Goal: Transaction & Acquisition: Obtain resource

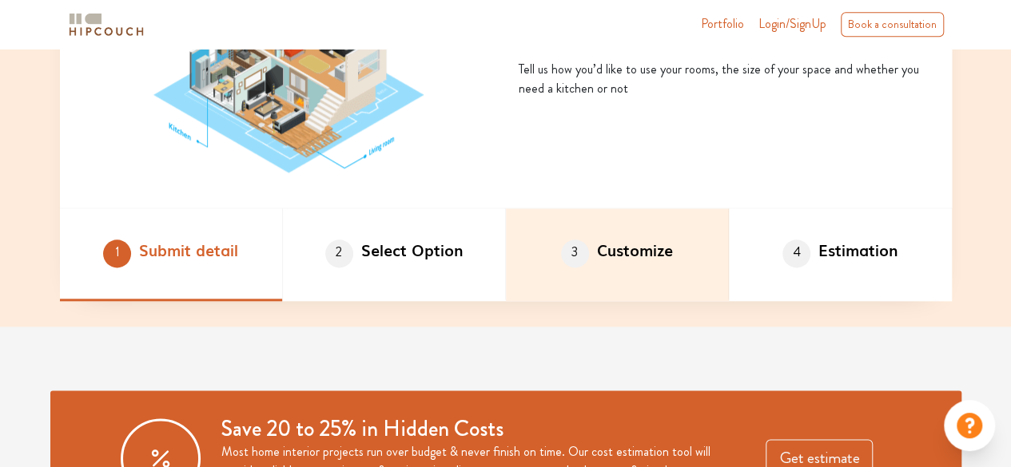
scroll to position [959, 0]
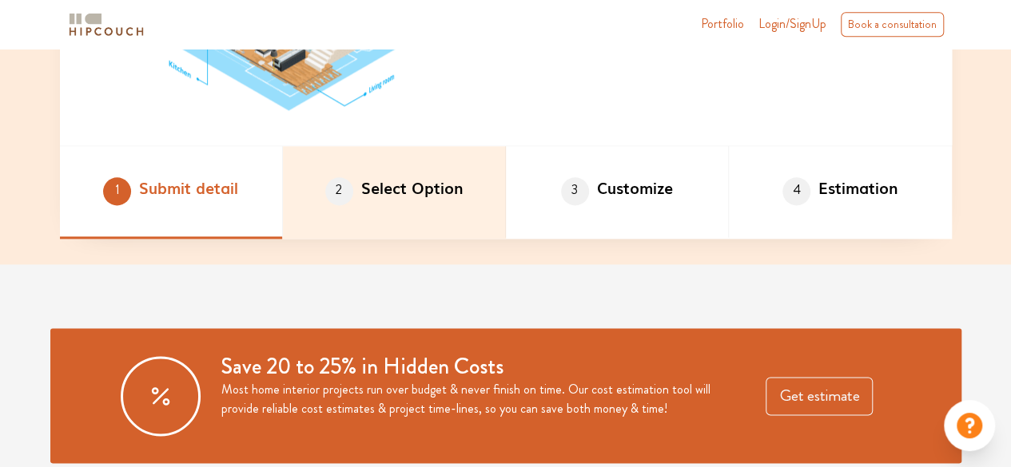
click at [484, 208] on li "2 Select Option" at bounding box center [394, 192] width 223 height 93
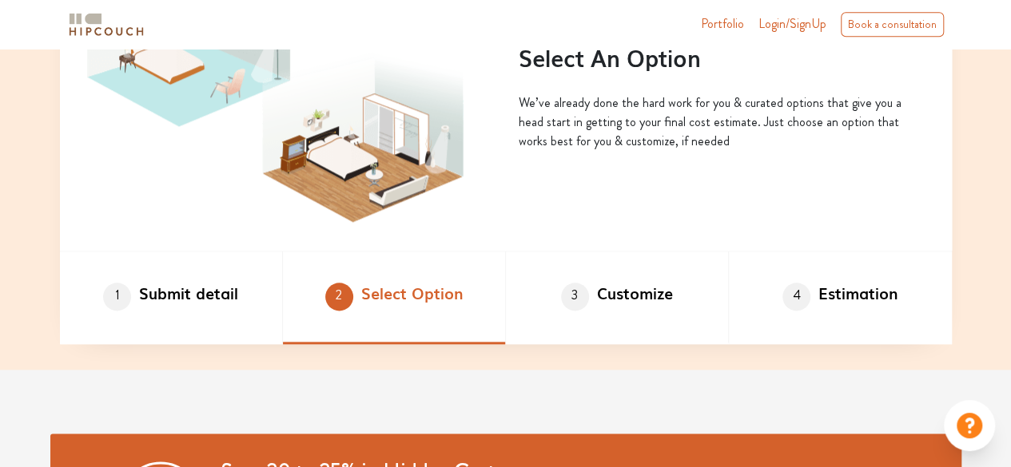
scroll to position [879, 0]
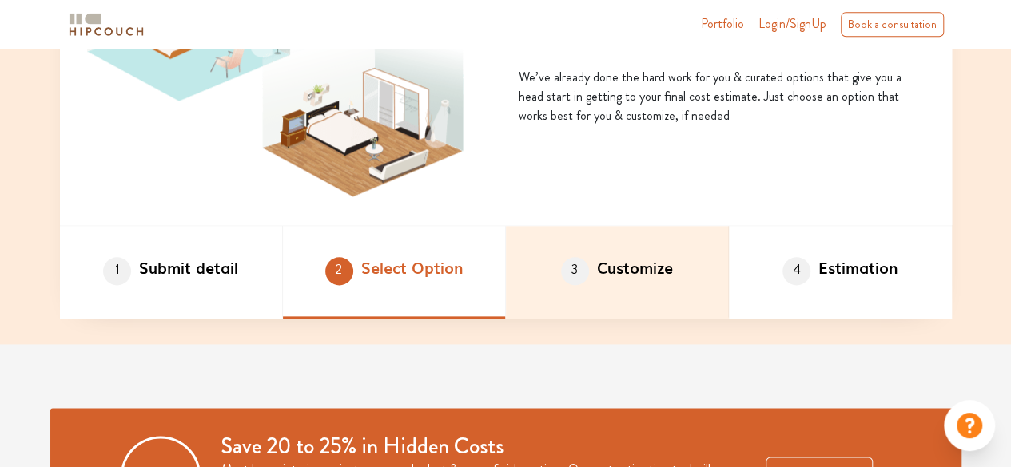
drag, startPoint x: 655, startPoint y: 256, endPoint x: 646, endPoint y: 240, distance: 18.2
click at [652, 253] on li "3 Customize" at bounding box center [617, 272] width 223 height 93
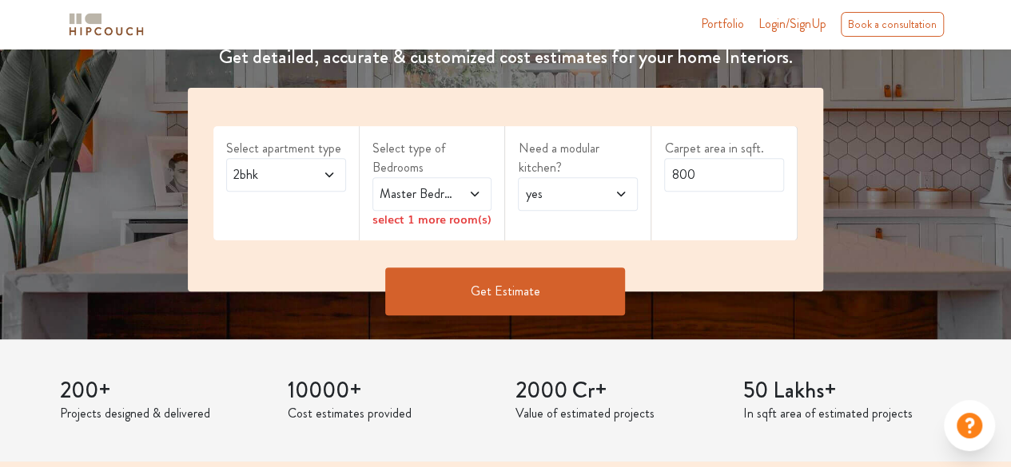
scroll to position [160, 0]
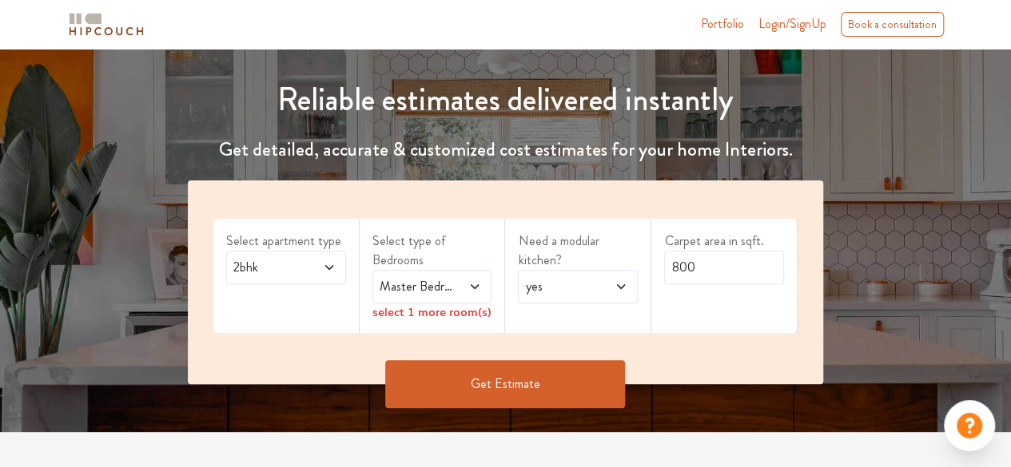
click at [476, 287] on icon at bounding box center [475, 286] width 8 height 5
click at [312, 271] on span at bounding box center [322, 267] width 26 height 19
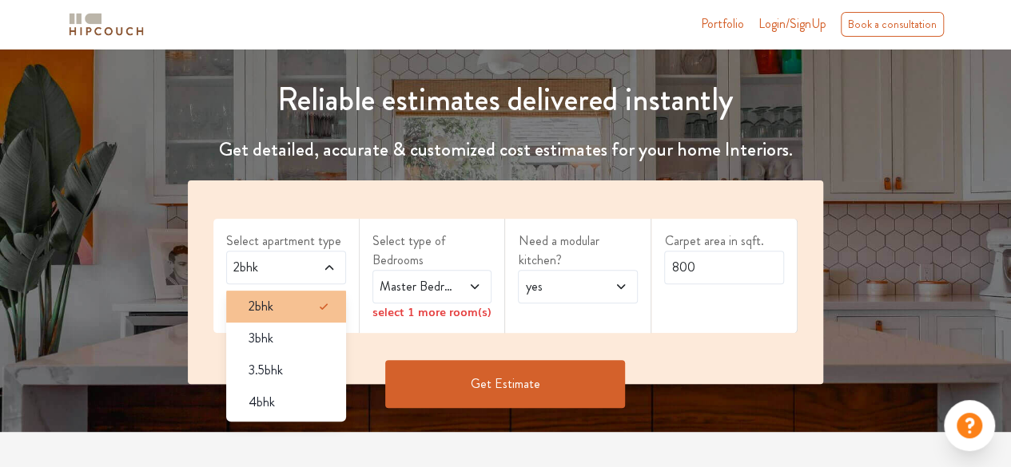
click at [313, 297] on div "2bhk" at bounding box center [291, 306] width 110 height 19
click at [469, 284] on icon at bounding box center [474, 286] width 13 height 13
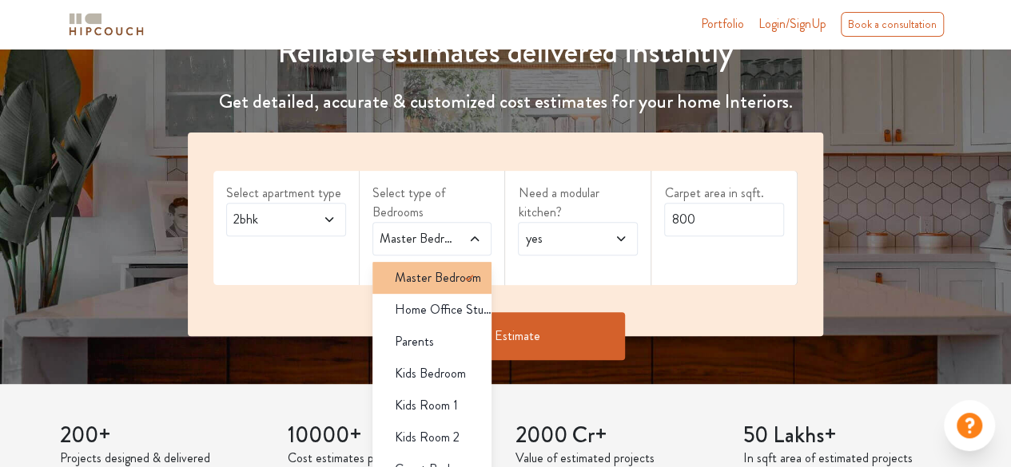
scroll to position [240, 0]
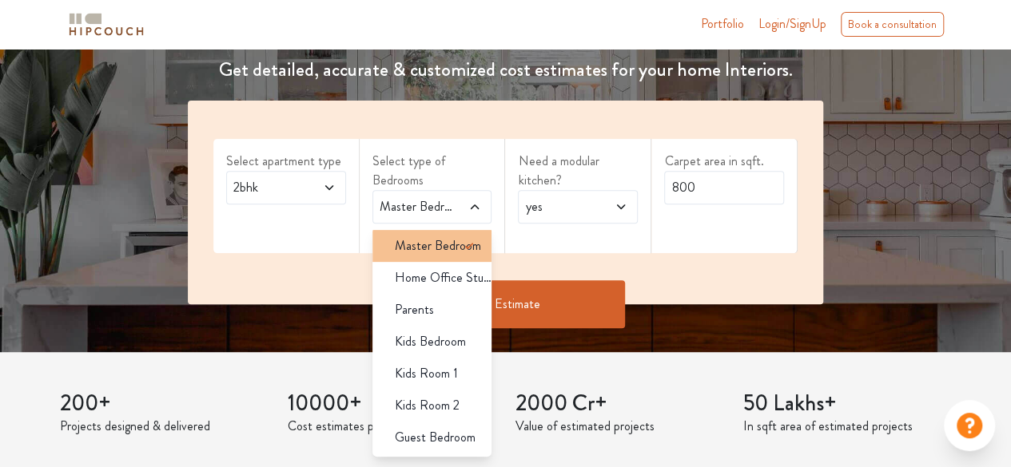
click at [460, 248] on icon at bounding box center [468, 245] width 19 height 19
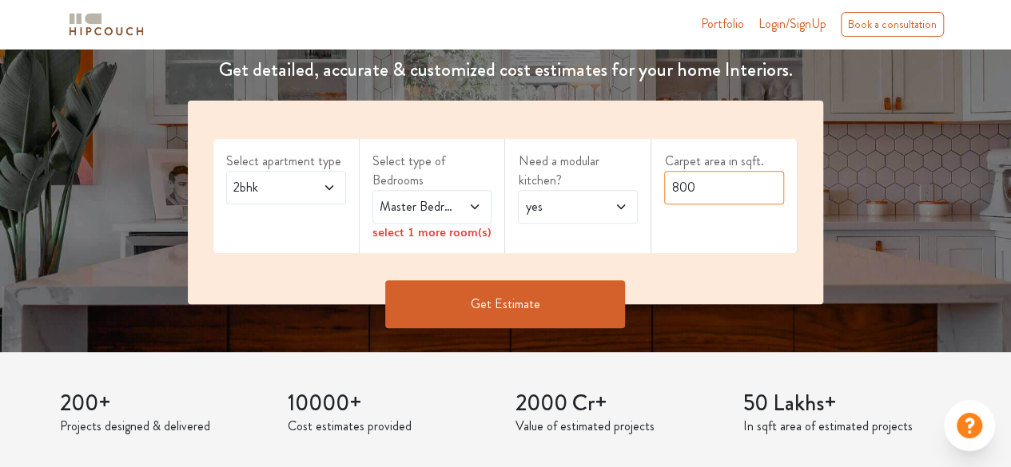
drag, startPoint x: 697, startPoint y: 193, endPoint x: 658, endPoint y: 221, distance: 47.5
click at [658, 221] on div "Carpet area in sqft. 800" at bounding box center [724, 196] width 146 height 114
type input "200"
click at [588, 308] on button "Get Estimate" at bounding box center [505, 304] width 240 height 48
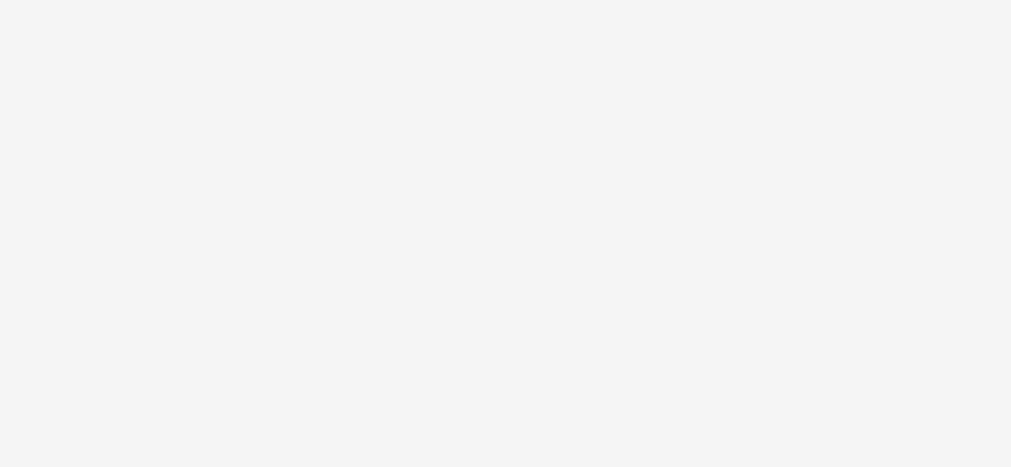
scroll to position [0, 0]
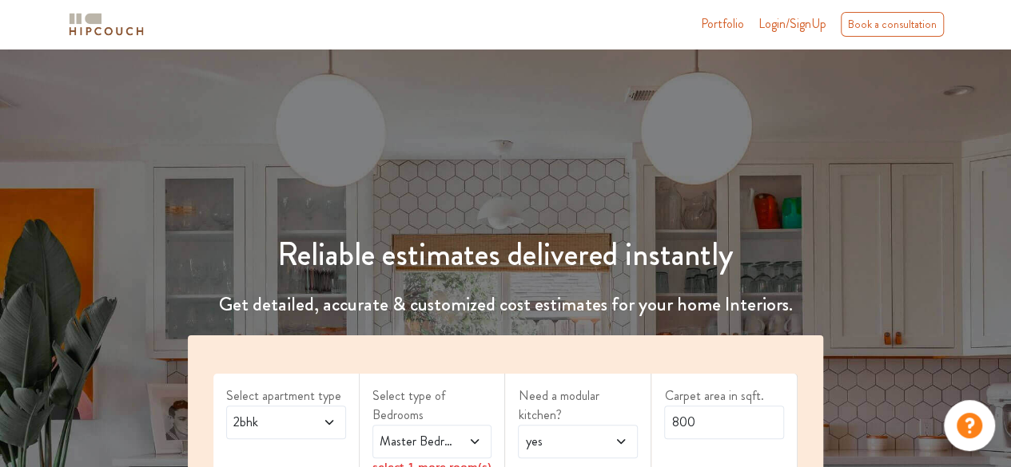
scroll to position [160, 0]
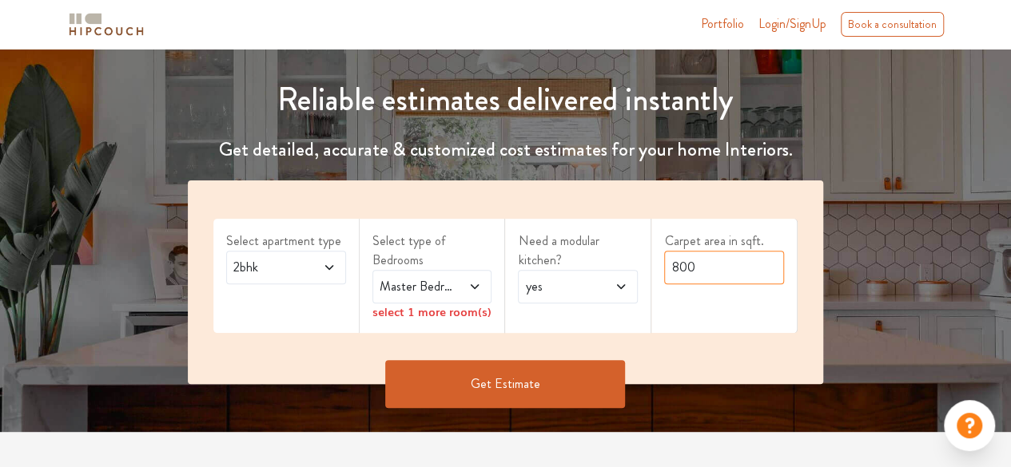
drag, startPoint x: 676, startPoint y: 265, endPoint x: 644, endPoint y: 273, distance: 32.9
click at [644, 273] on div "Select apartment type 2bhk Select type of Bedrooms Master Bedroom select 1 more…" at bounding box center [505, 283] width 635 height 204
drag, startPoint x: 733, startPoint y: 272, endPoint x: 606, endPoint y: 279, distance: 128.0
click at [614, 281] on div "Select apartment type 2bhk Select type of Bedrooms Master Bedroom select 1 more…" at bounding box center [505, 283] width 635 height 204
type input "200"
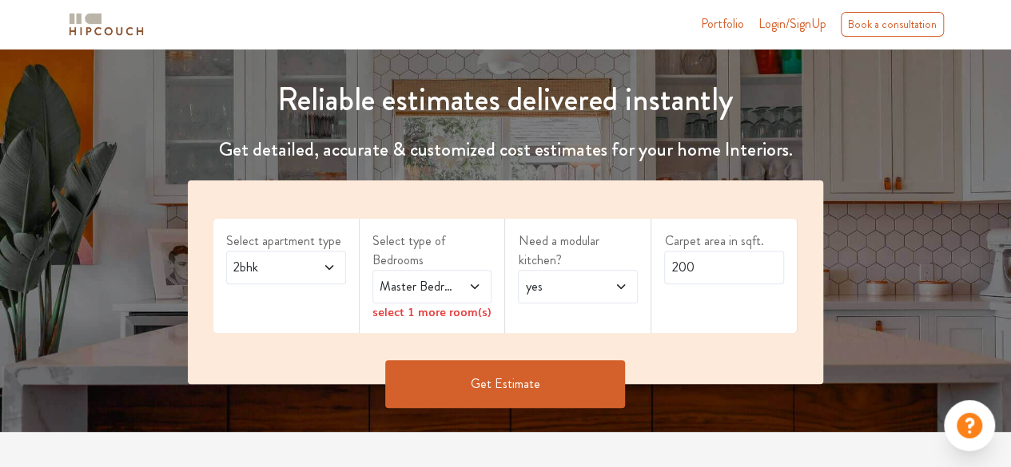
click at [538, 387] on button "Get Estimate" at bounding box center [505, 384] width 240 height 48
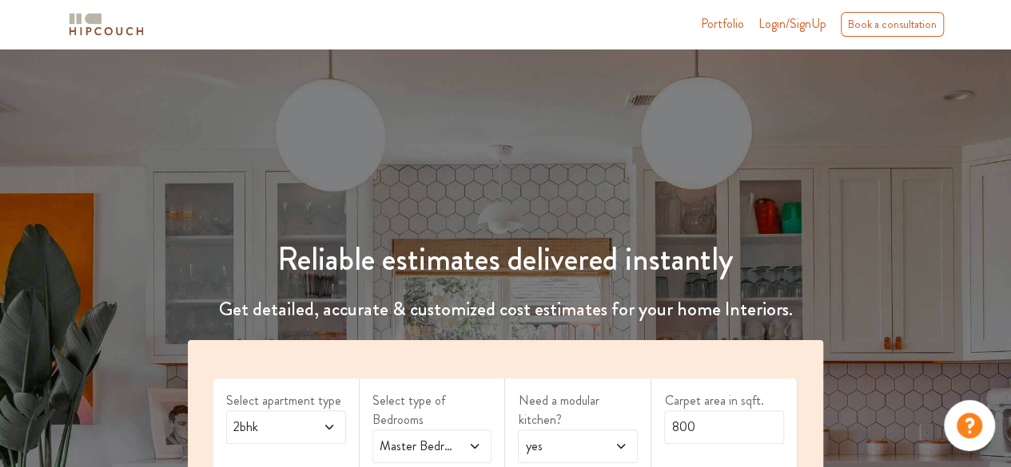
scroll to position [160, 0]
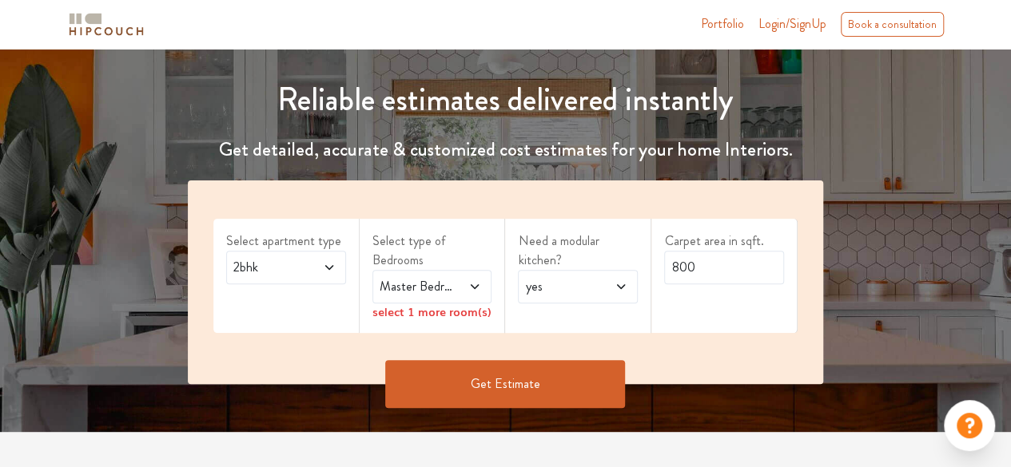
click at [564, 285] on span "yes" at bounding box center [561, 286] width 79 height 19
click at [475, 275] on div "Master Bedroom" at bounding box center [432, 287] width 120 height 34
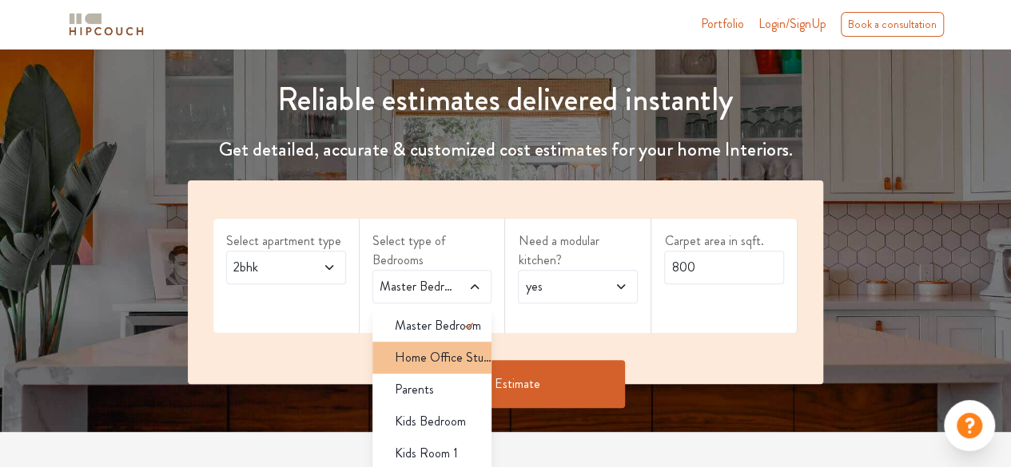
click at [462, 352] on span "Home Office Study" at bounding box center [443, 357] width 97 height 19
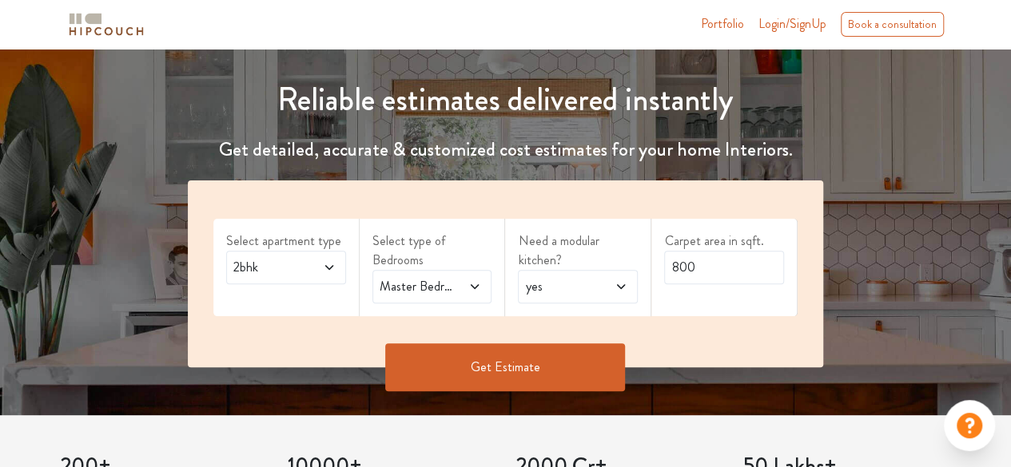
click at [459, 288] on span at bounding box center [468, 286] width 26 height 19
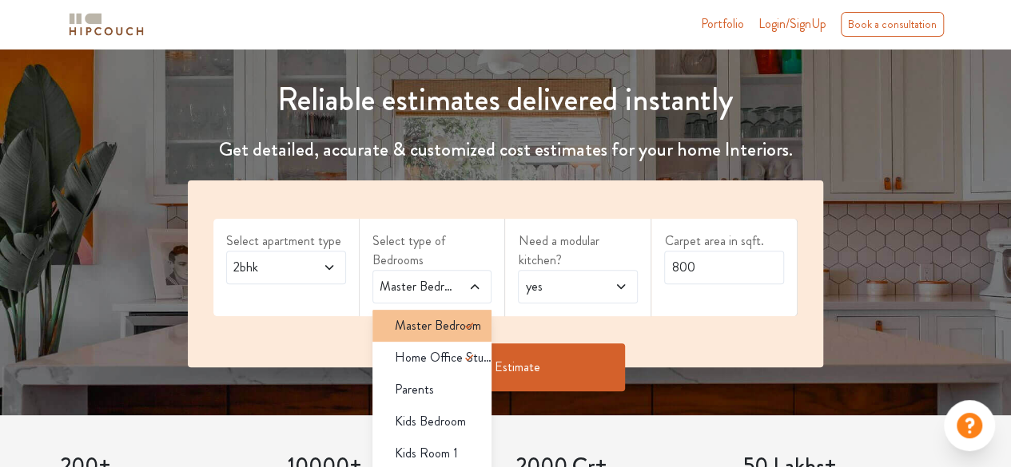
click at [455, 317] on span "Master Bedroom" at bounding box center [438, 325] width 86 height 19
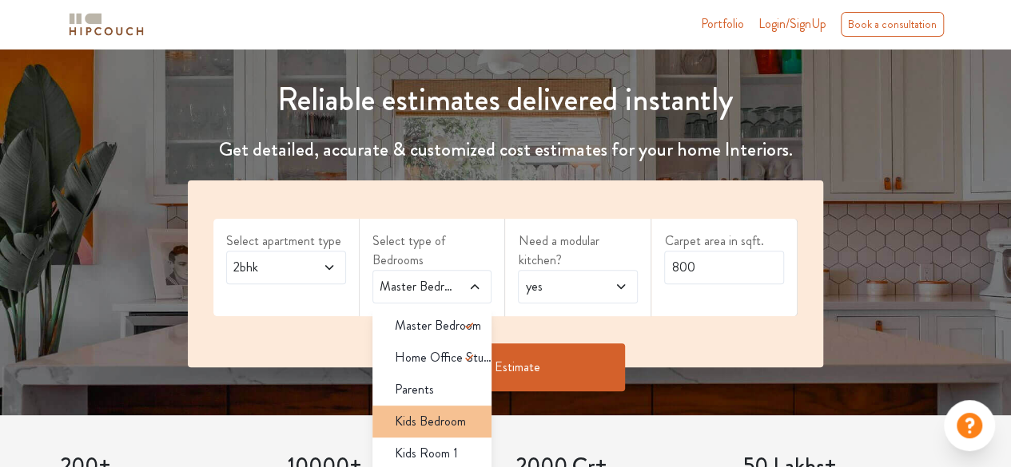
click at [430, 421] on span "Kids Bedroom" at bounding box center [430, 421] width 71 height 19
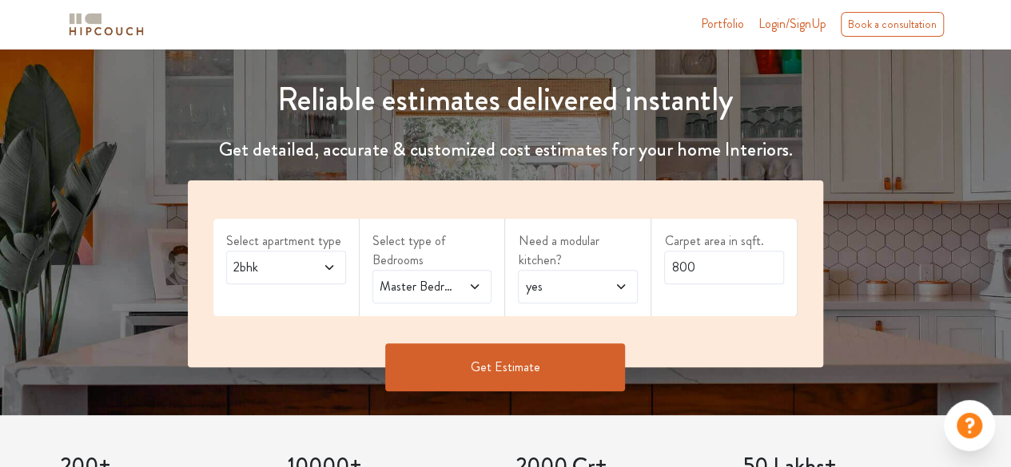
click at [481, 292] on span at bounding box center [468, 286] width 26 height 19
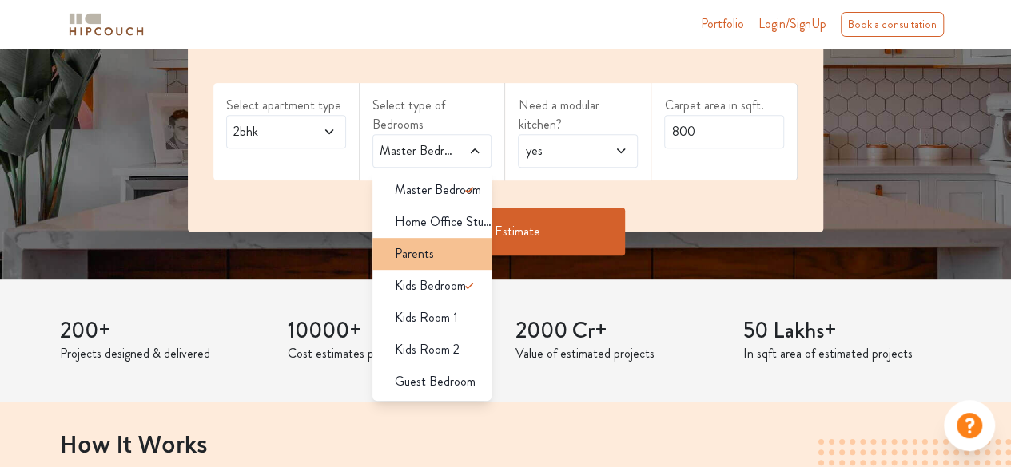
scroll to position [320, 0]
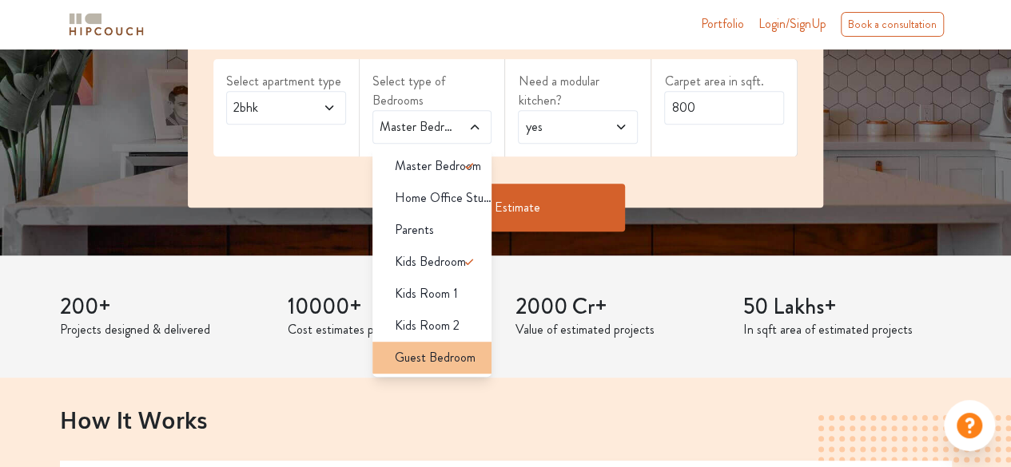
click at [452, 361] on span "Guest Bedroom" at bounding box center [435, 357] width 81 height 19
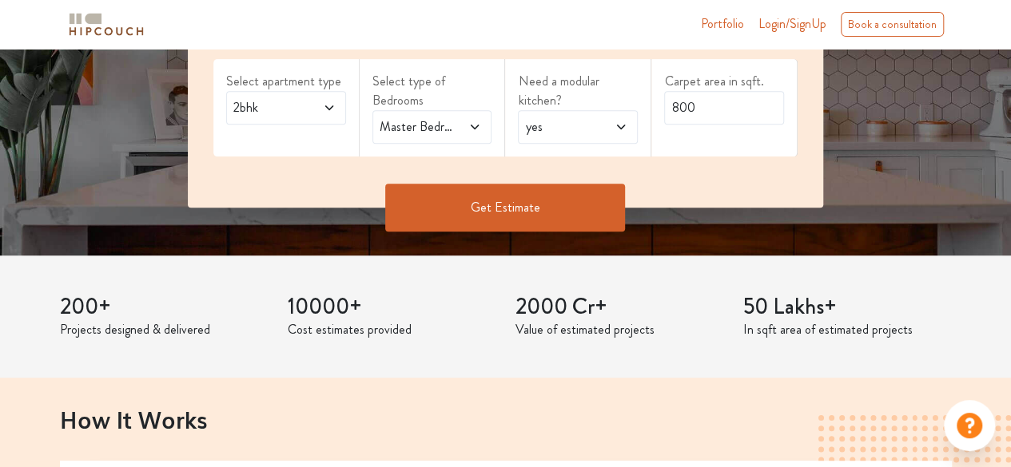
click at [441, 120] on span "Master Bedroom,Guest Bedroom" at bounding box center [415, 126] width 79 height 19
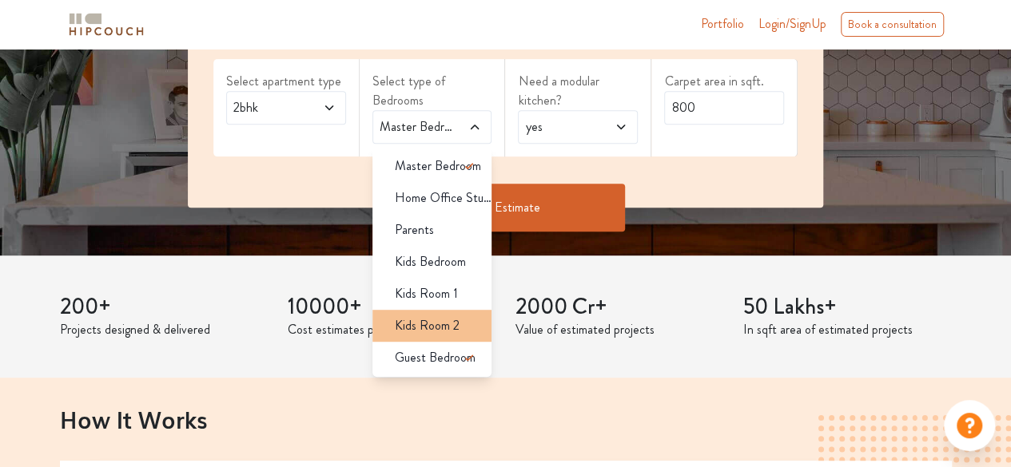
click at [473, 320] on div "Kids Room 2" at bounding box center [437, 325] width 110 height 19
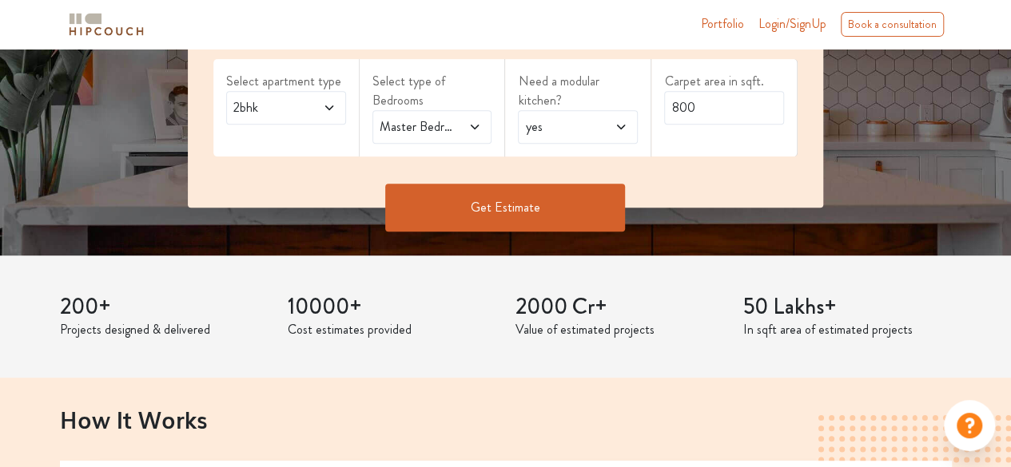
click at [469, 113] on div "Master Bedroom,Kids Room 2" at bounding box center [432, 127] width 120 height 34
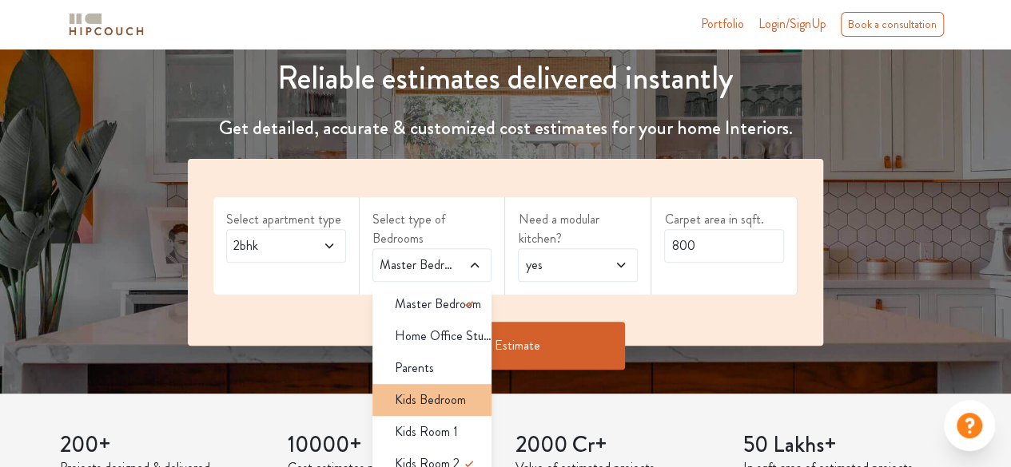
scroll to position [160, 0]
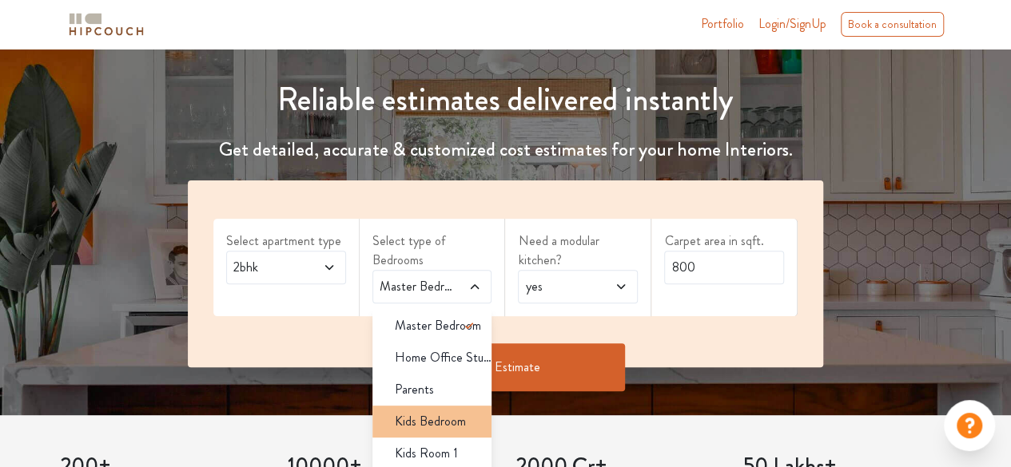
click at [470, 424] on div "Kids Bedroom" at bounding box center [437, 421] width 110 height 19
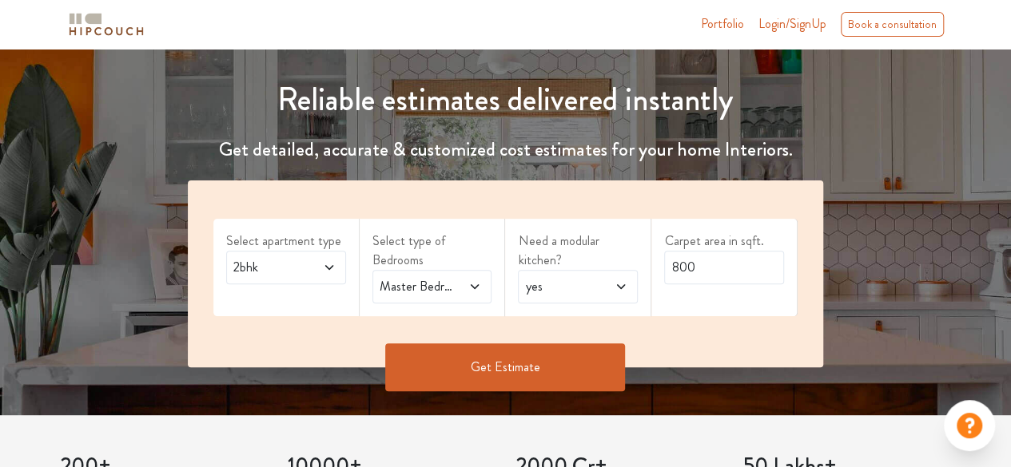
click at [513, 368] on button "Get Estimate" at bounding box center [505, 368] width 240 height 48
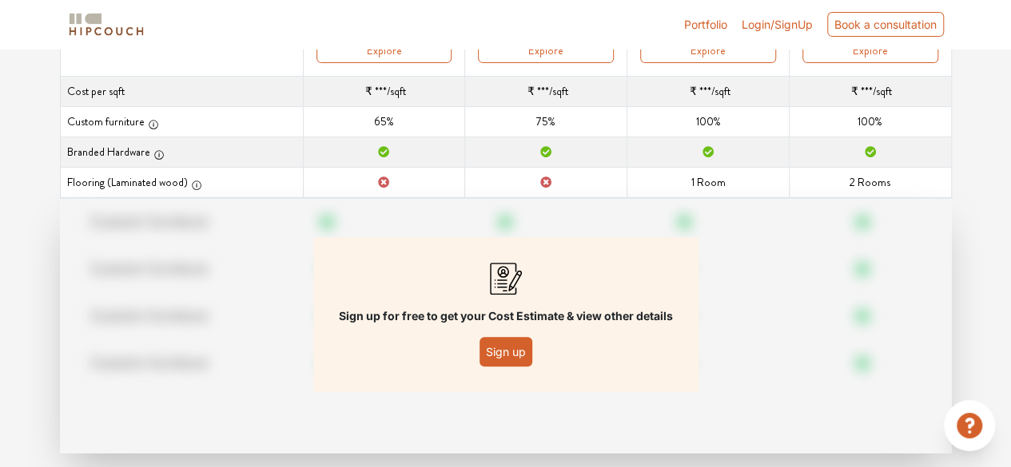
scroll to position [299, 0]
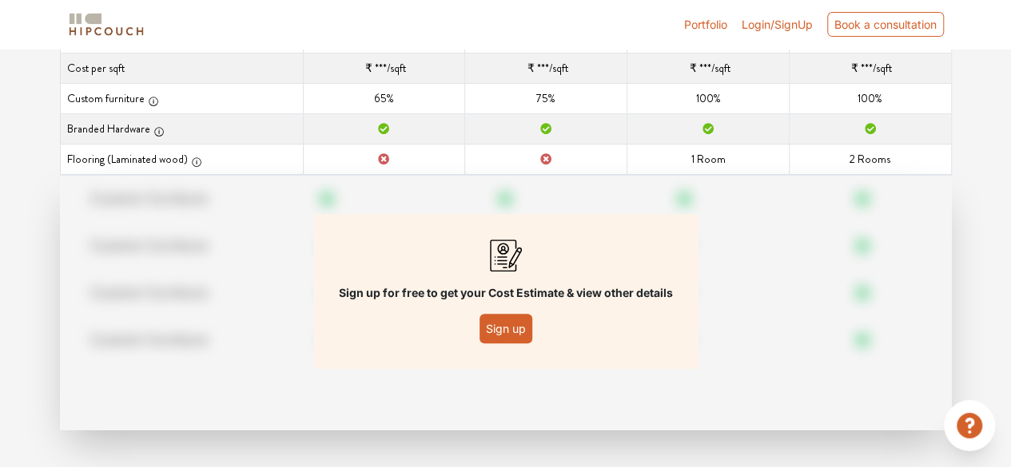
click at [516, 325] on button "Sign up" at bounding box center [505, 329] width 53 height 30
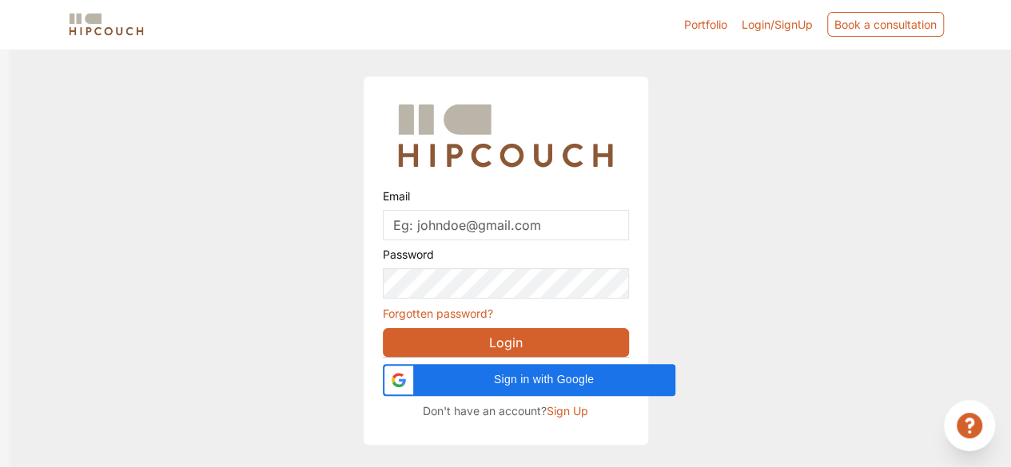
scroll to position [48, 0]
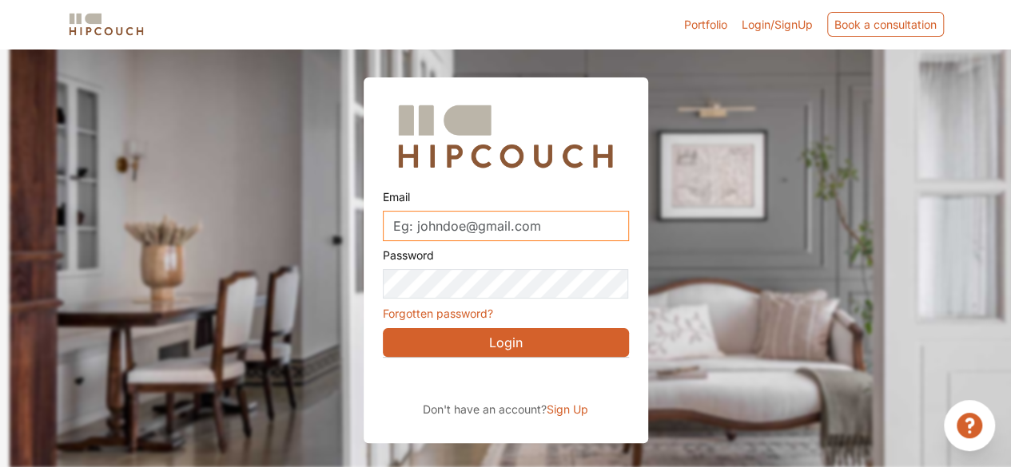
click at [486, 222] on input "Email" at bounding box center [506, 226] width 246 height 30
type input "adityasalunkhe0709@gmail.com"
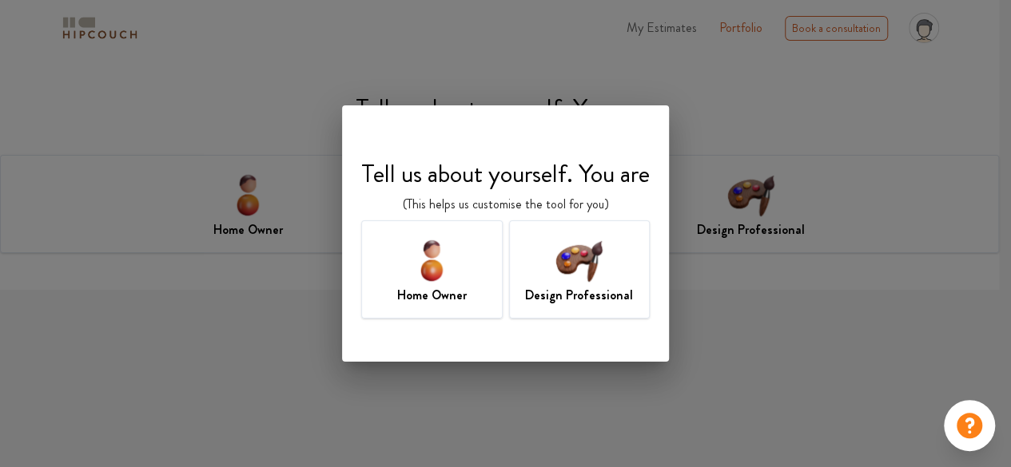
click at [543, 263] on div "Design Professional" at bounding box center [579, 270] width 141 height 98
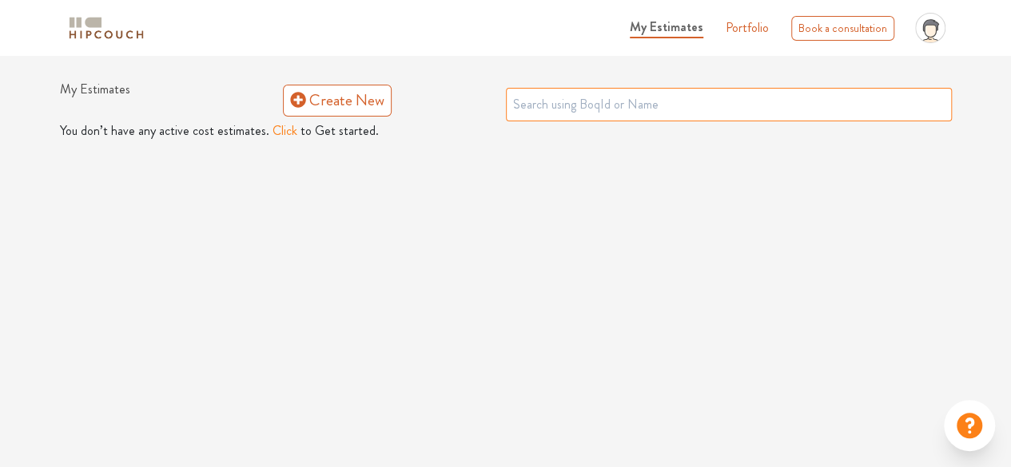
click at [547, 101] on input "text" at bounding box center [729, 105] width 446 height 34
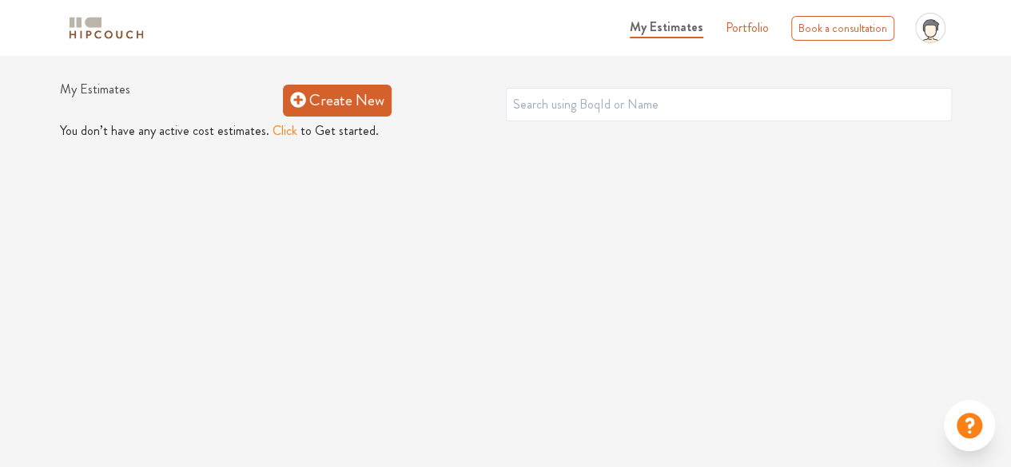
click at [373, 100] on link "Create New" at bounding box center [337, 101] width 109 height 32
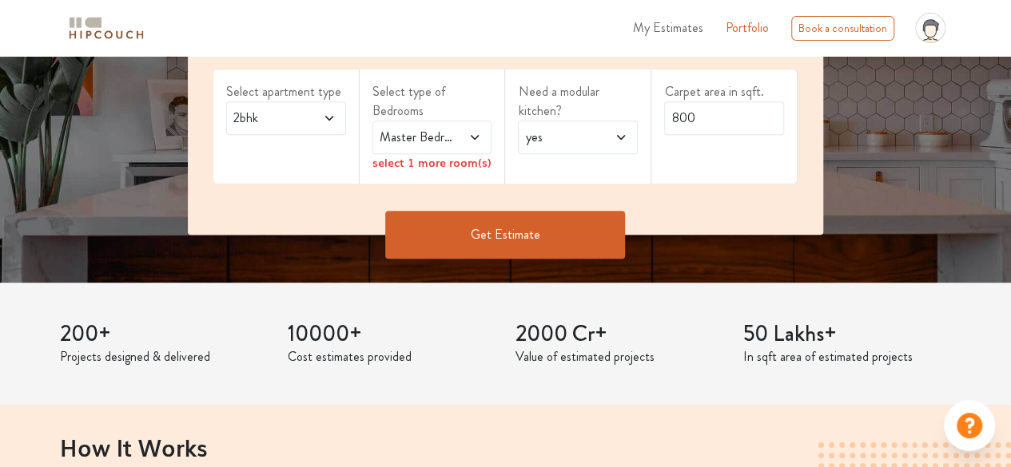
scroll to position [320, 0]
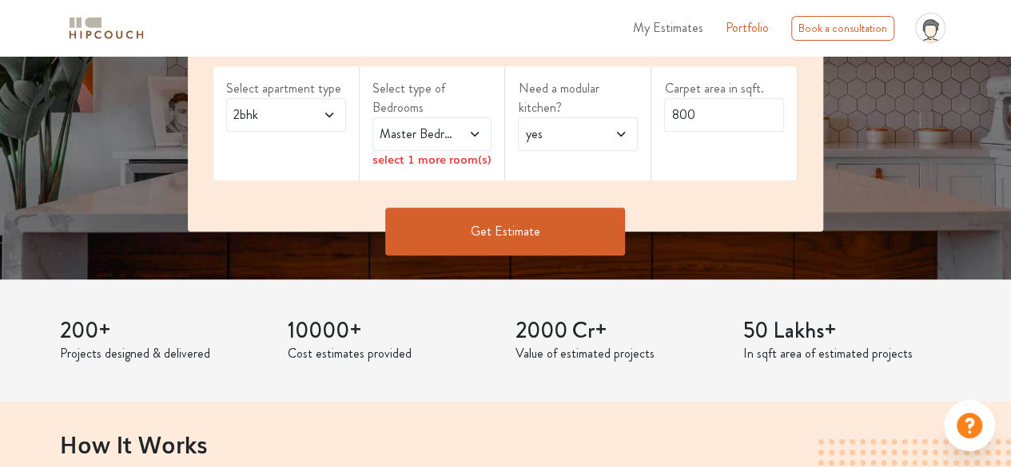
click at [513, 234] on button "Get Estimate" at bounding box center [505, 232] width 240 height 48
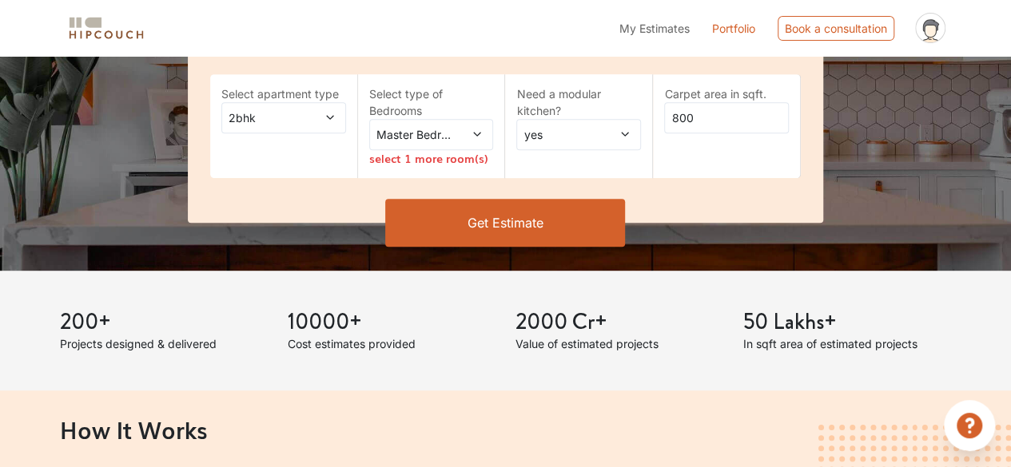
scroll to position [320, 0]
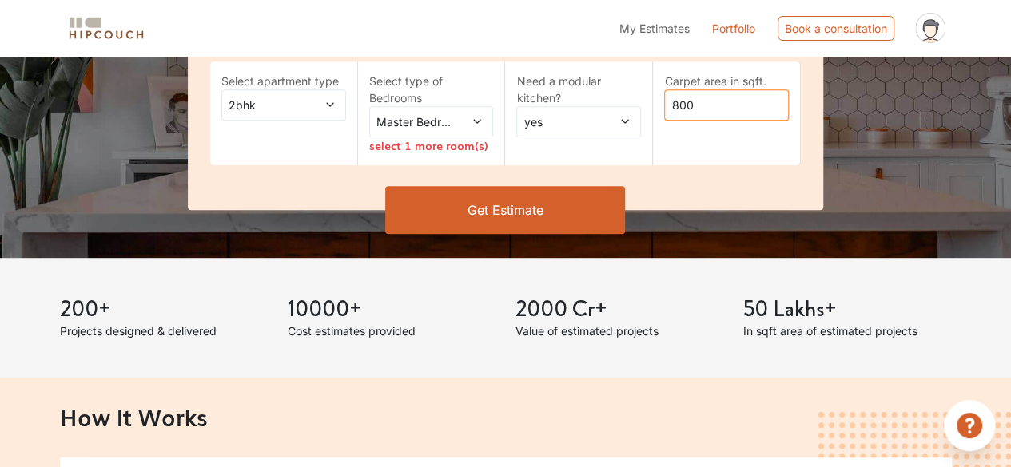
drag, startPoint x: 711, startPoint y: 116, endPoint x: 630, endPoint y: 125, distance: 82.1
click at [630, 125] on div "Select apartment type 2bhk Select type of Bedrooms Master Bedroom select 1 more…" at bounding box center [505, 119] width 635 height 182
type input "200"
click at [475, 121] on icon at bounding box center [477, 122] width 7 height 4
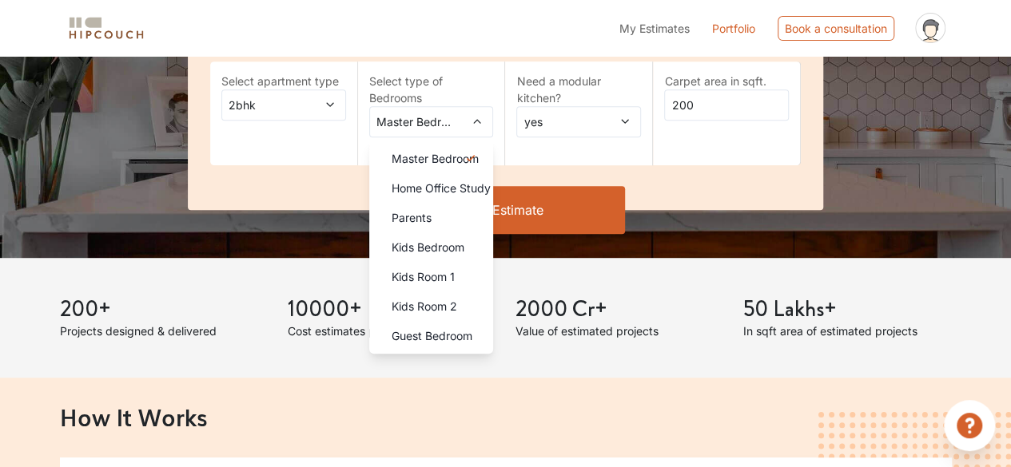
click at [550, 120] on span "yes" at bounding box center [561, 121] width 82 height 17
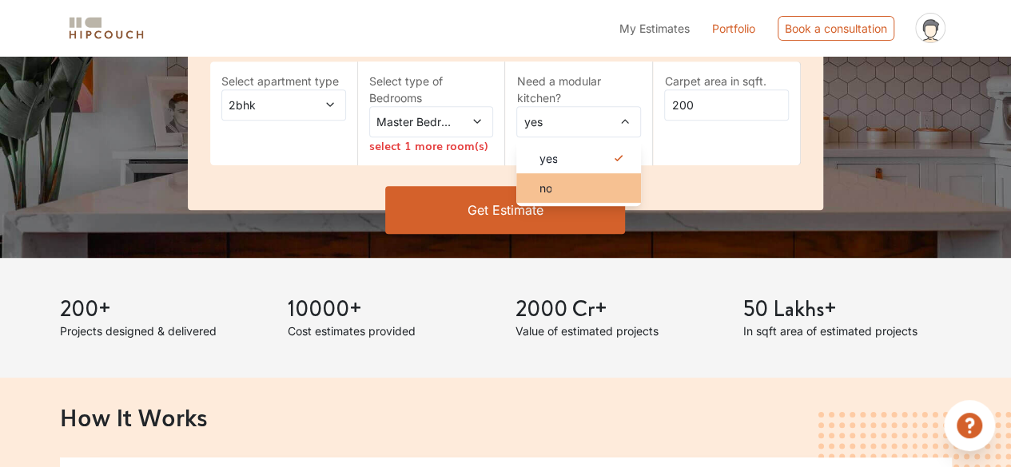
click at [563, 178] on li "no" at bounding box center [578, 188] width 125 height 30
click at [482, 121] on icon at bounding box center [476, 121] width 11 height 11
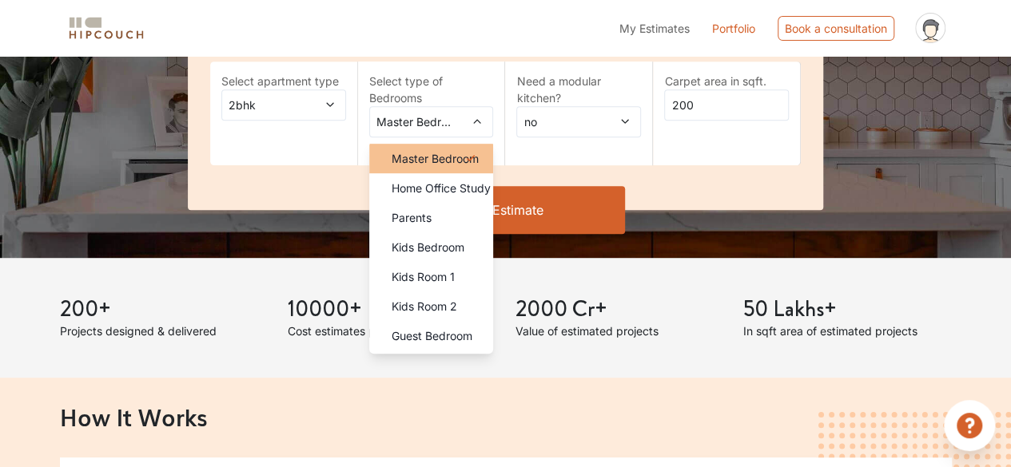
click at [467, 152] on icon at bounding box center [470, 158] width 19 height 19
click at [615, 177] on div "Select apartment type 2bhk Select type of Bedrooms Master Bedroom Master Bedroo…" at bounding box center [505, 119] width 635 height 182
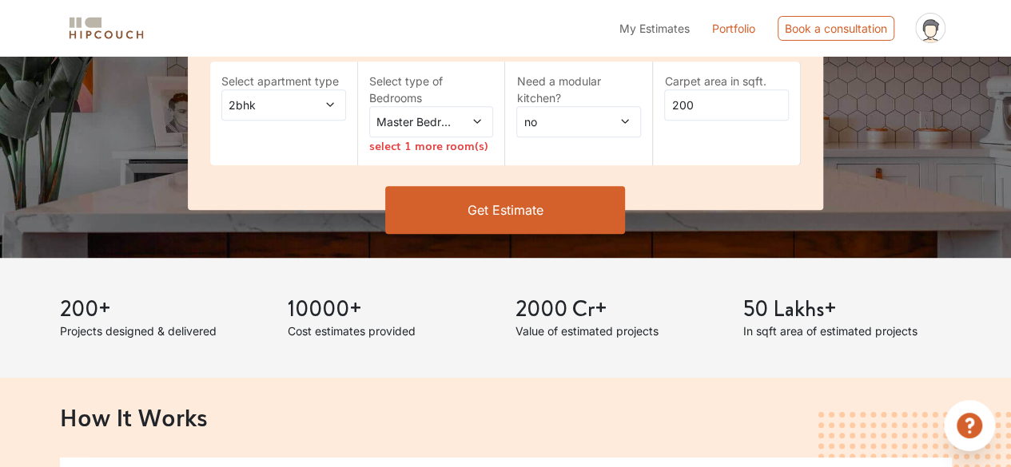
click at [473, 120] on icon at bounding box center [476, 121] width 11 height 11
click at [550, 207] on button "Get Estimate" at bounding box center [505, 210] width 240 height 48
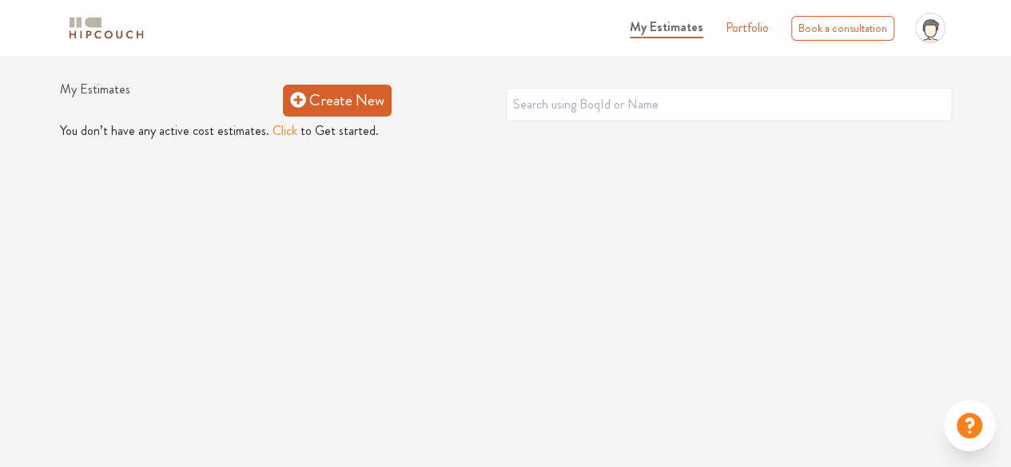
click at [336, 105] on link "Create New" at bounding box center [337, 101] width 109 height 32
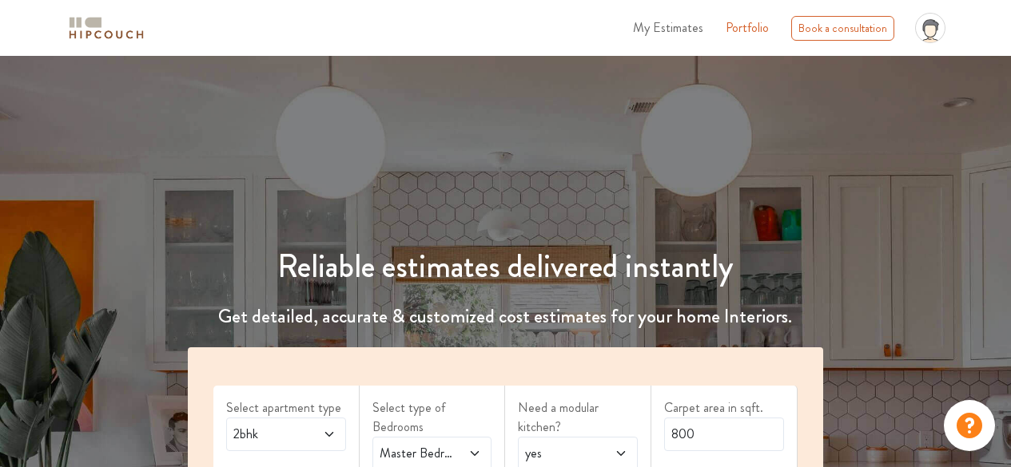
scroll to position [240, 0]
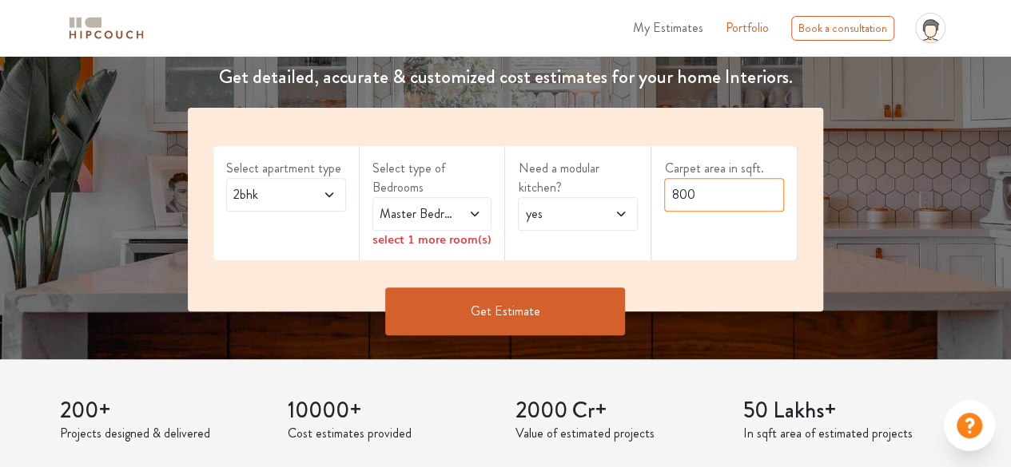
drag, startPoint x: 695, startPoint y: 197, endPoint x: 637, endPoint y: 201, distance: 58.5
click at [637, 201] on div "Select apartment type 2bhk Select type of Bedrooms Master Bedroom select 1 more…" at bounding box center [505, 210] width 635 height 204
type input "200"
click at [477, 217] on icon at bounding box center [474, 214] width 13 height 13
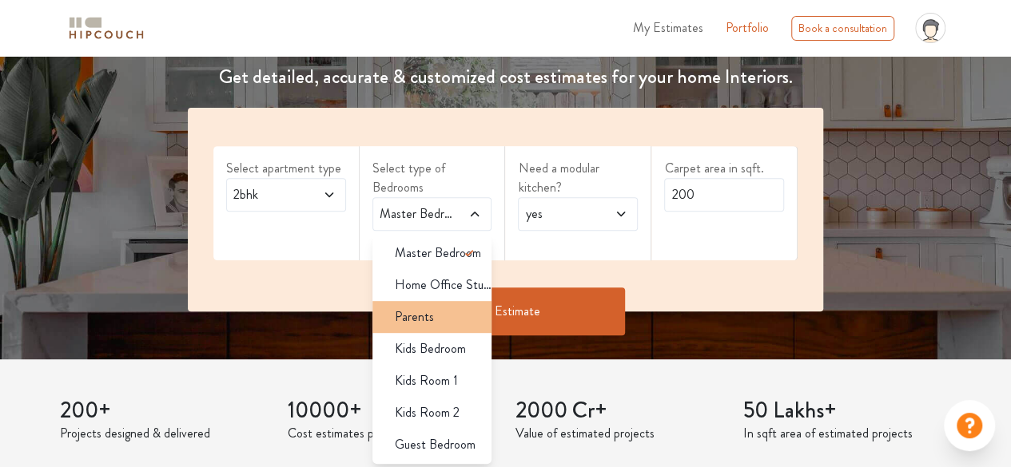
click at [457, 317] on div "Parents" at bounding box center [437, 317] width 110 height 19
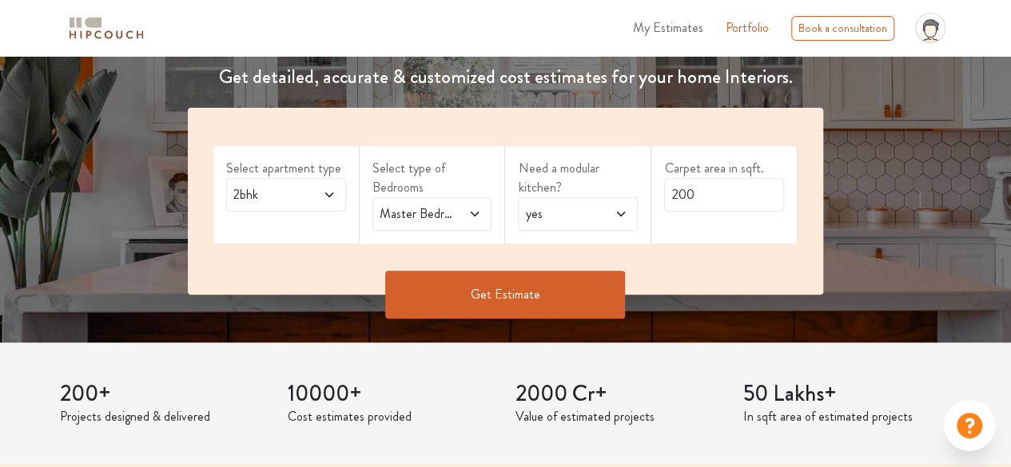
click at [328, 201] on span at bounding box center [322, 194] width 26 height 19
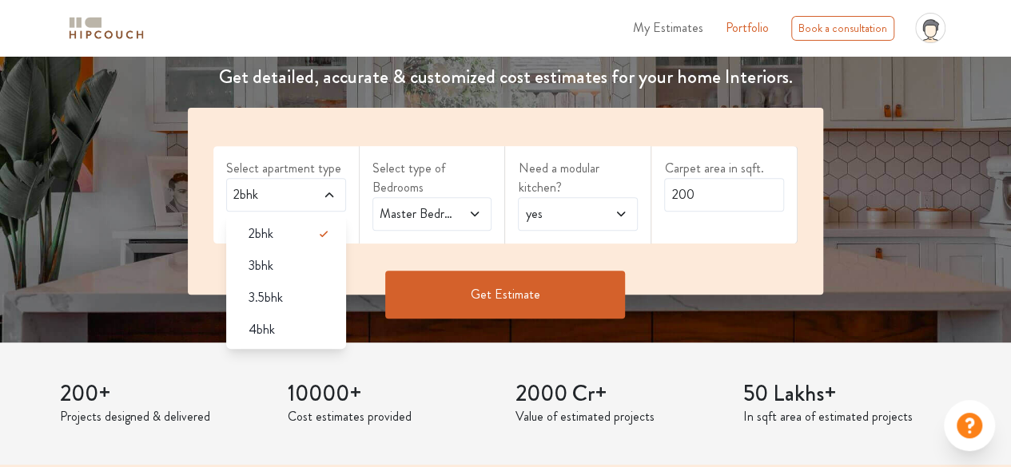
click at [459, 296] on button "Get Estimate" at bounding box center [505, 295] width 240 height 48
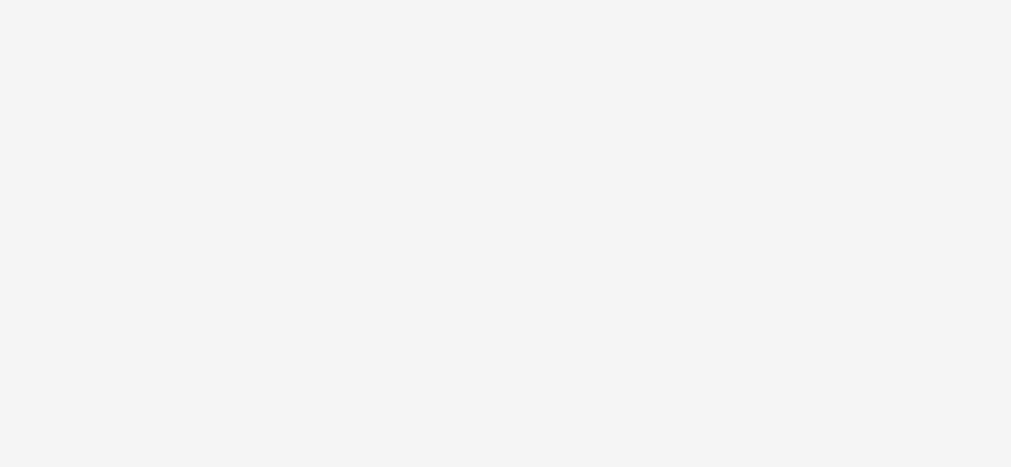
scroll to position [0, 0]
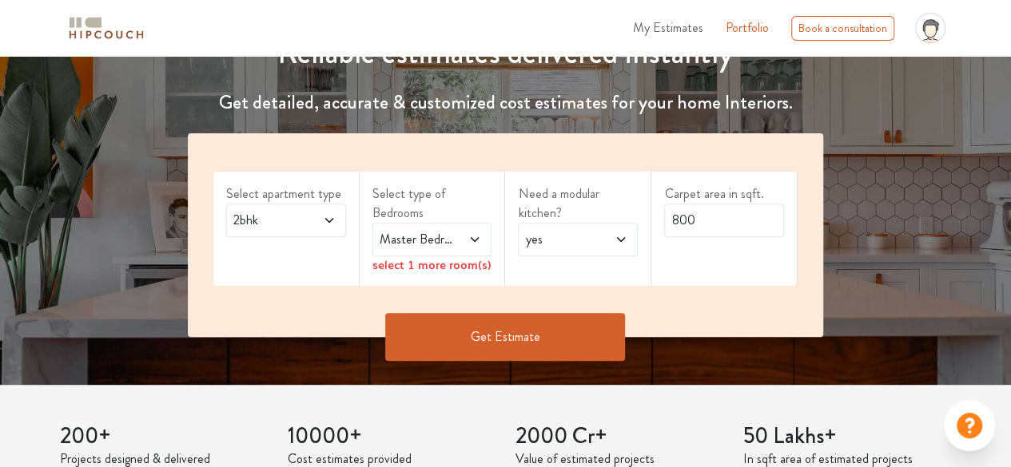
scroll to position [240, 0]
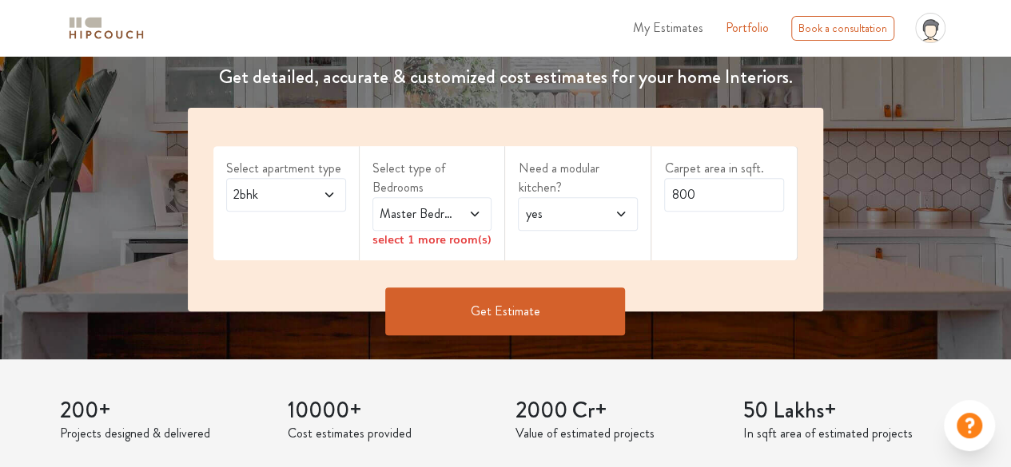
click at [472, 218] on icon at bounding box center [474, 214] width 13 height 13
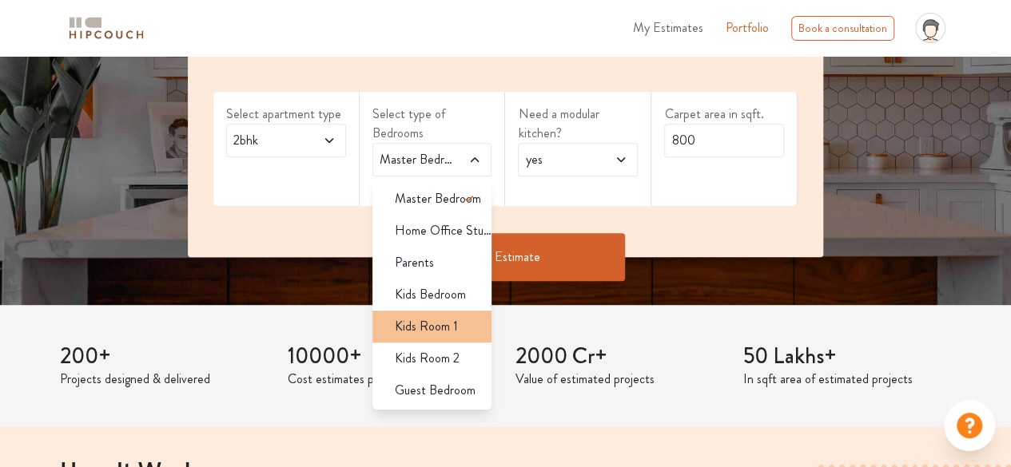
scroll to position [320, 0]
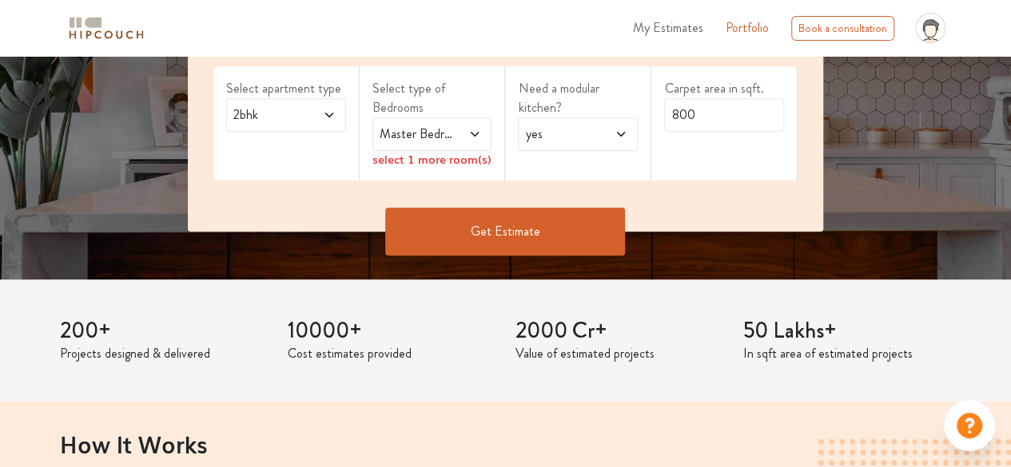
click at [526, 240] on button "Get Estimate" at bounding box center [505, 232] width 240 height 48
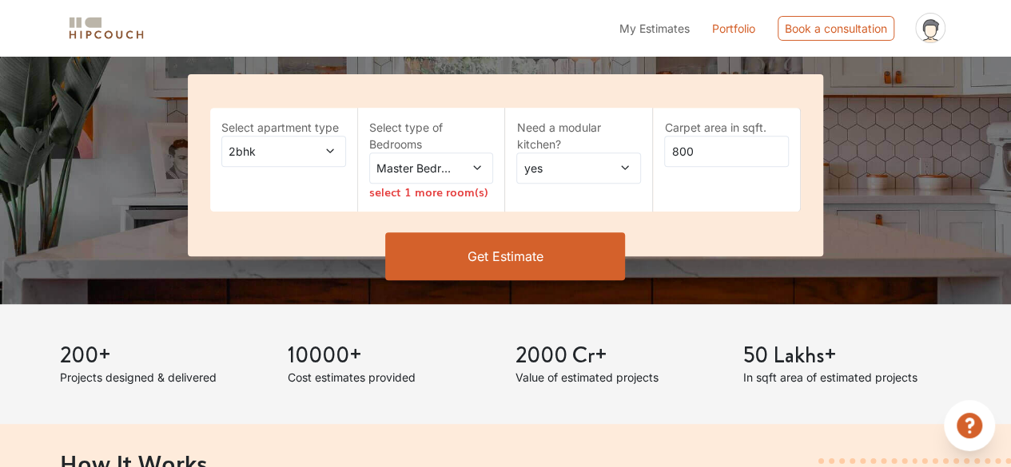
scroll to position [320, 0]
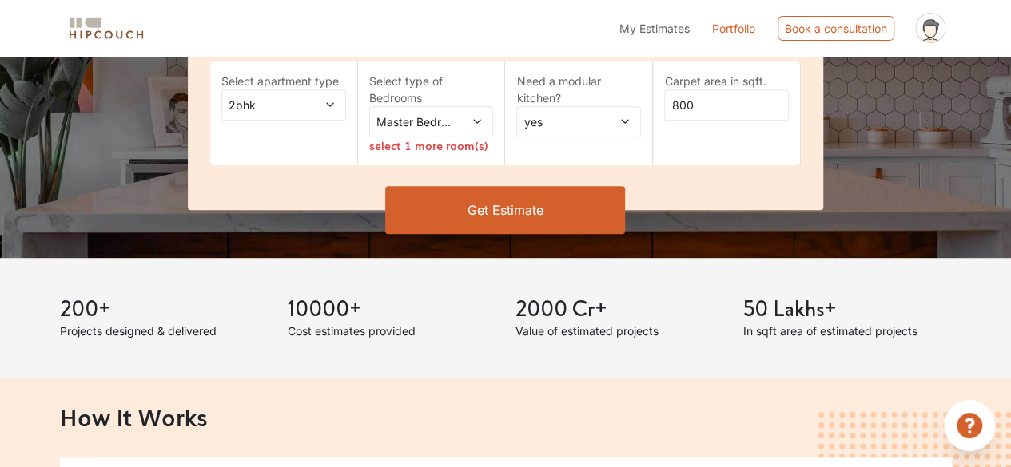
click at [294, 103] on span "2bhk" at bounding box center [266, 105] width 82 height 17
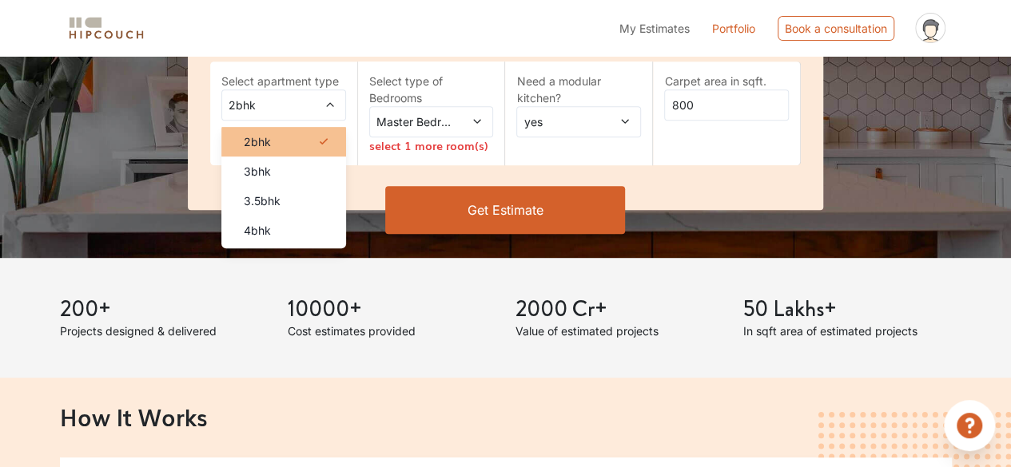
click at [324, 145] on icon at bounding box center [323, 141] width 19 height 19
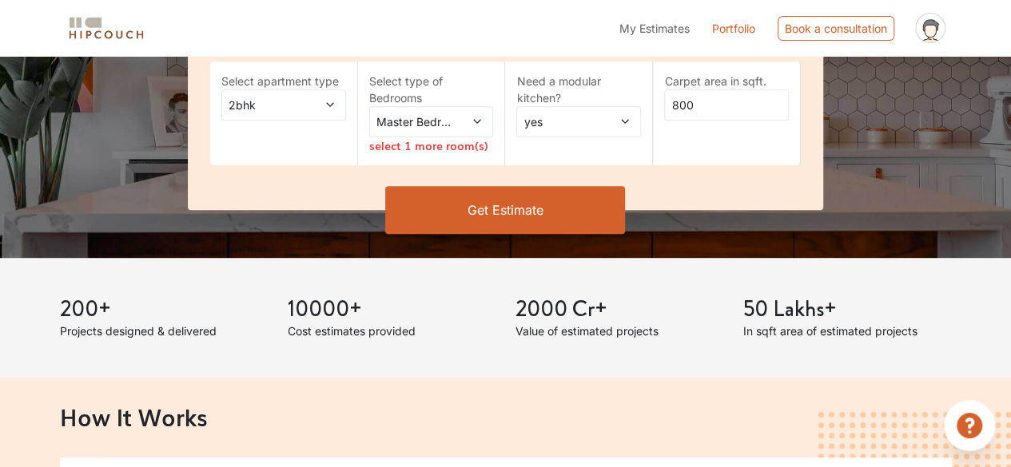
click at [542, 199] on button "Get Estimate" at bounding box center [505, 210] width 240 height 48
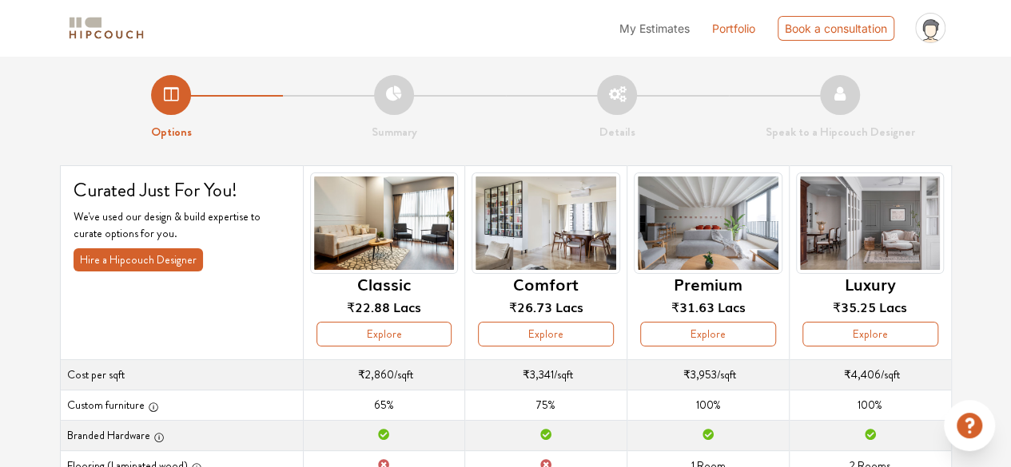
click at [403, 105] on li "Summary" at bounding box center [394, 108] width 223 height 66
click at [646, 34] on li "My Estimates" at bounding box center [654, 28] width 70 height 17
click at [624, 33] on span "My Estimates" at bounding box center [653, 28] width 74 height 14
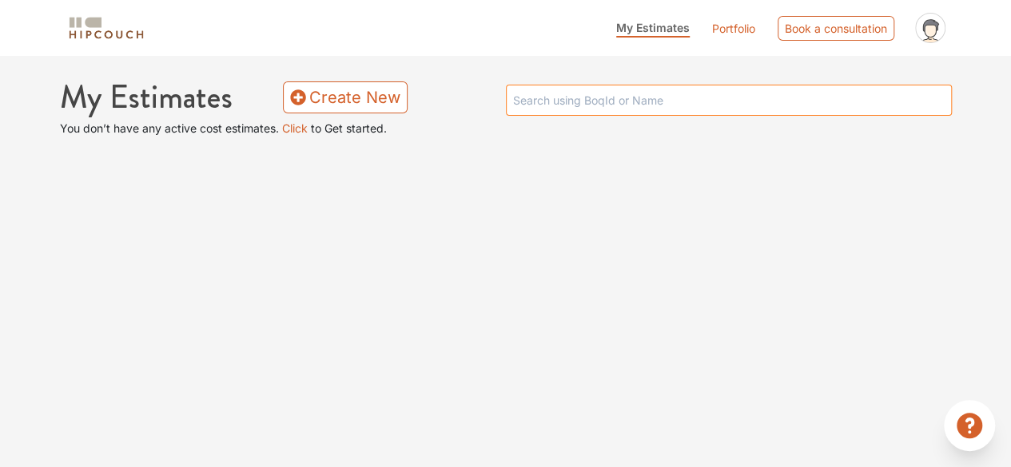
click at [531, 94] on input "text" at bounding box center [729, 100] width 446 height 31
type input "kitchenn"
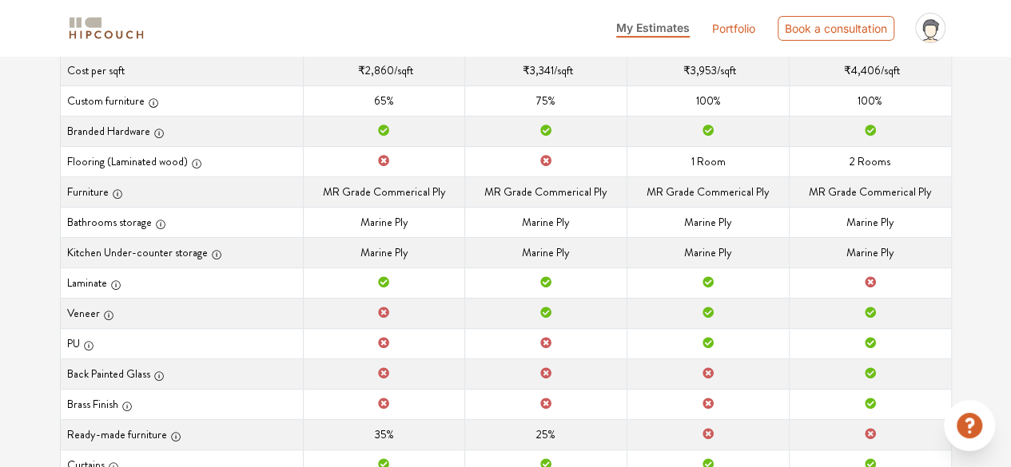
scroll to position [202, 0]
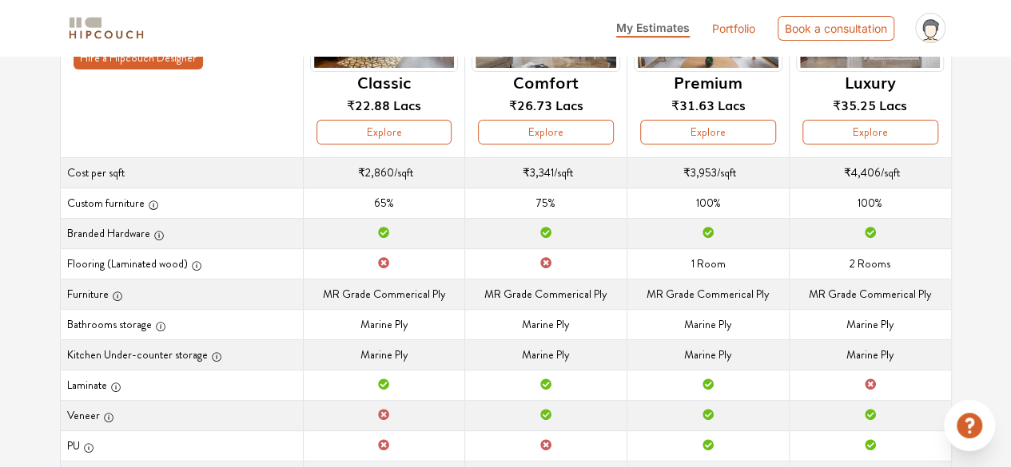
click at [762, 268] on td "Flooring (Laminated wood) 1 Room" at bounding box center [708, 263] width 162 height 30
click at [727, 264] on td "Flooring (Laminated wood) 1 Room" at bounding box center [708, 263] width 162 height 30
click at [708, 203] on td "Custom furniture 100%" at bounding box center [708, 203] width 162 height 30
click at [727, 180] on td "Cost per sqft ₹3,953 /sqft" at bounding box center [708, 172] width 162 height 30
click at [709, 173] on span "₹3,953" at bounding box center [700, 173] width 34 height 16
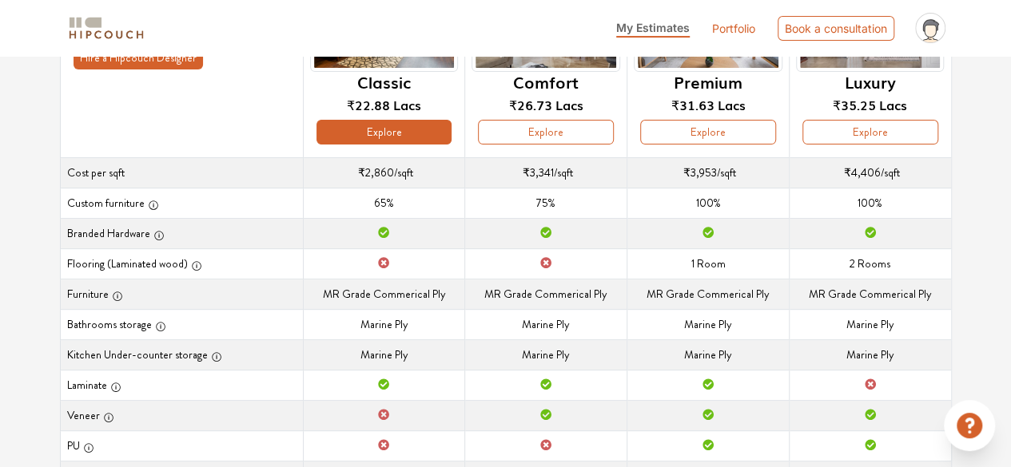
click at [419, 141] on button "Explore" at bounding box center [384, 132] width 136 height 25
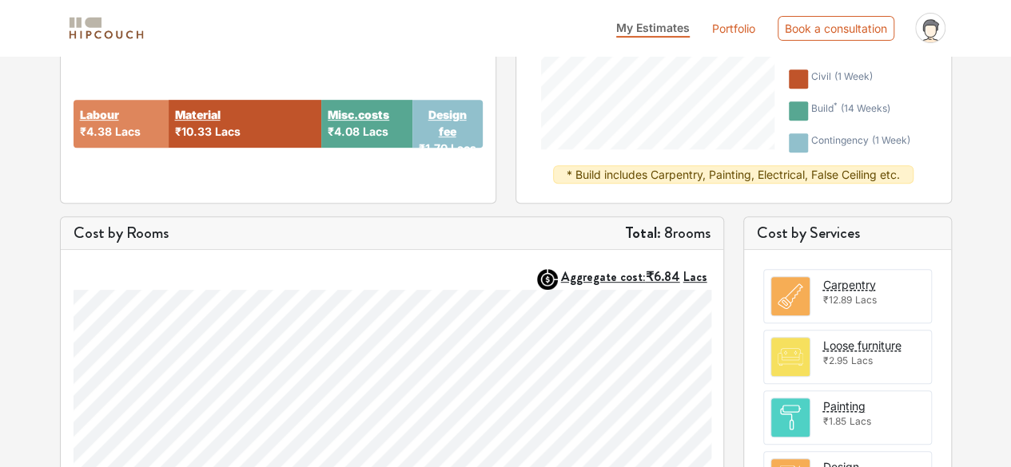
scroll to position [315, 0]
click at [802, 289] on img at bounding box center [790, 296] width 38 height 38
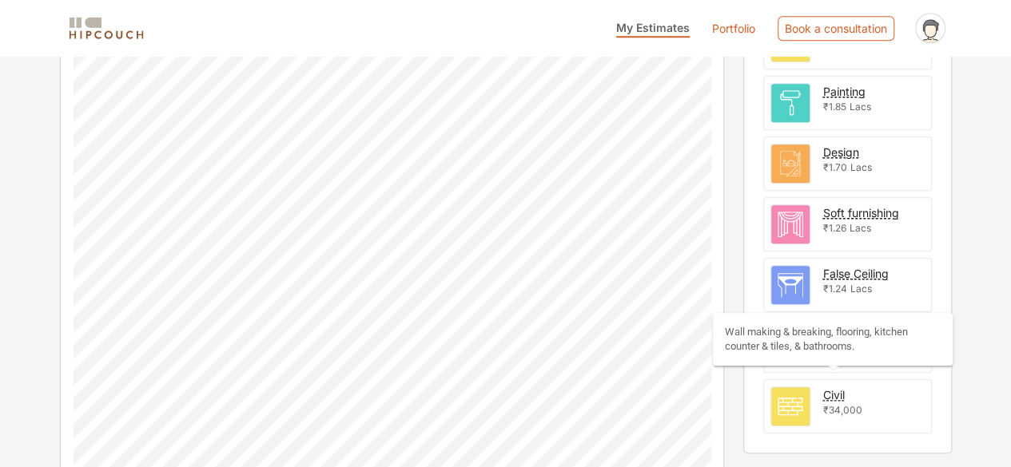
scroll to position [714, 0]
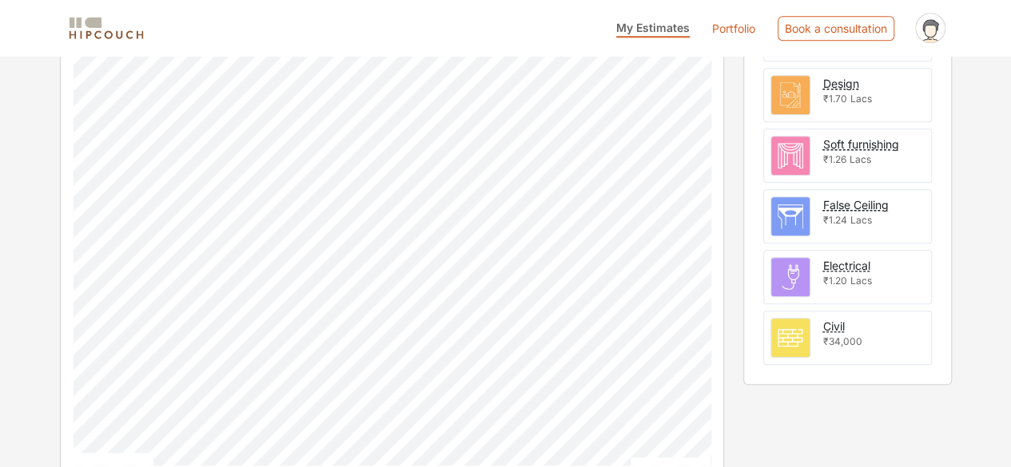
click at [801, 319] on img at bounding box center [790, 338] width 38 height 38
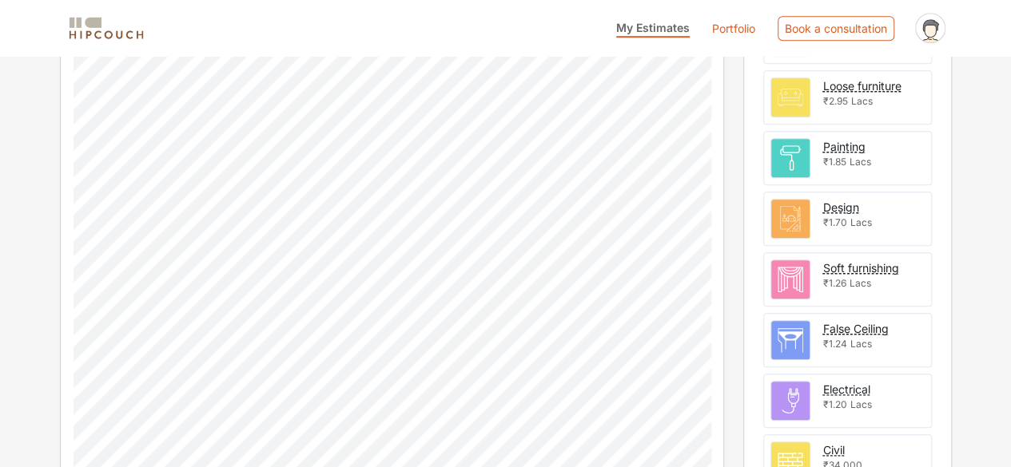
scroll to position [650, 0]
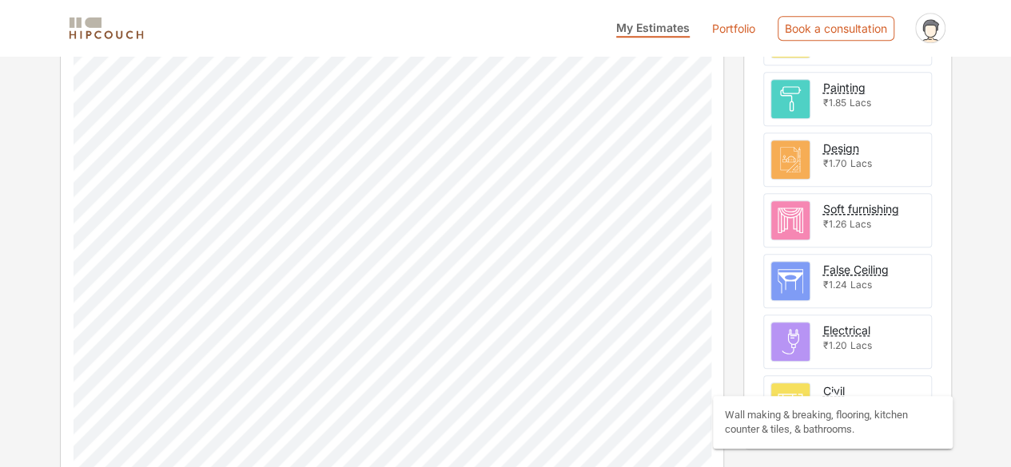
click at [825, 383] on div "Civil" at bounding box center [834, 391] width 22 height 17
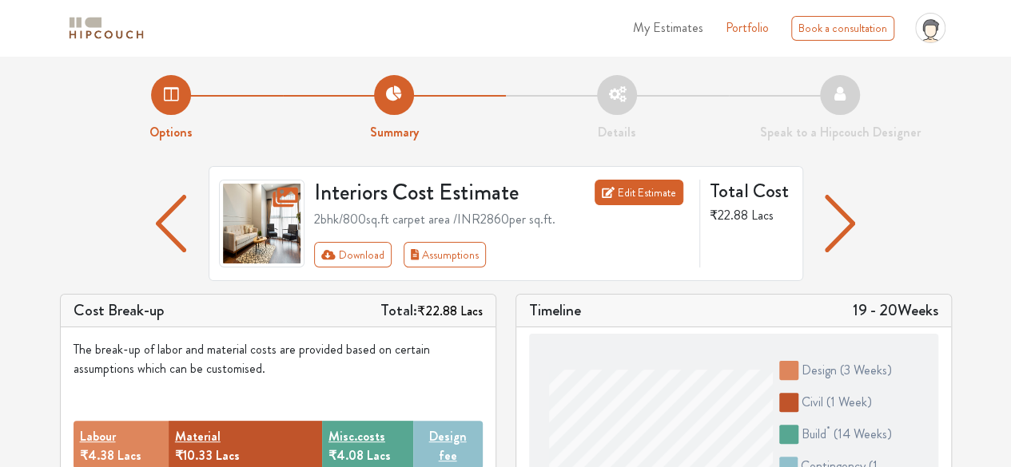
click at [618, 191] on link "Edit Estimate" at bounding box center [638, 193] width 89 height 26
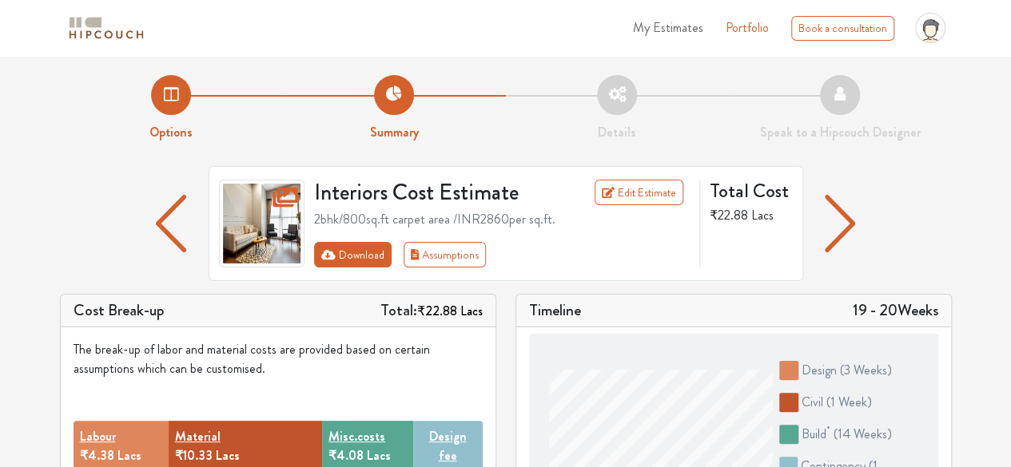
click at [372, 250] on button "Download" at bounding box center [352, 255] width 77 height 26
click at [351, 257] on button "Download" at bounding box center [352, 255] width 77 height 26
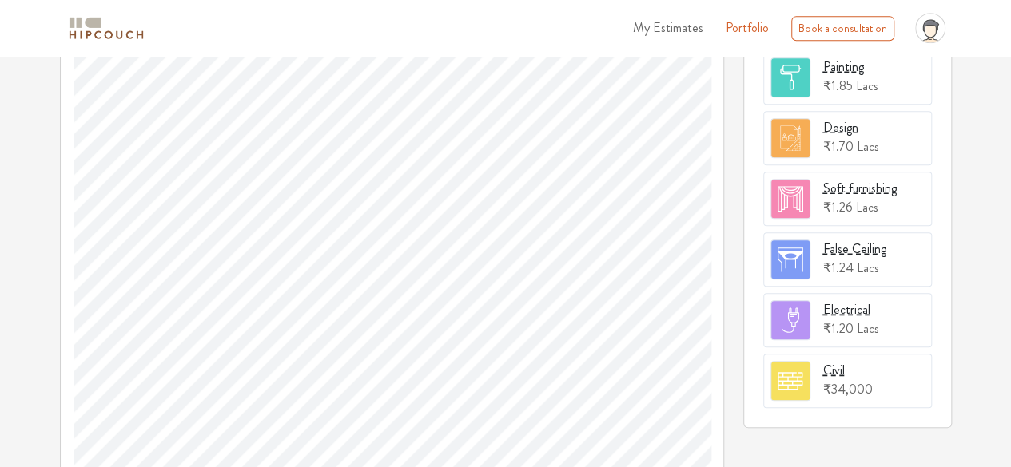
scroll to position [752, 0]
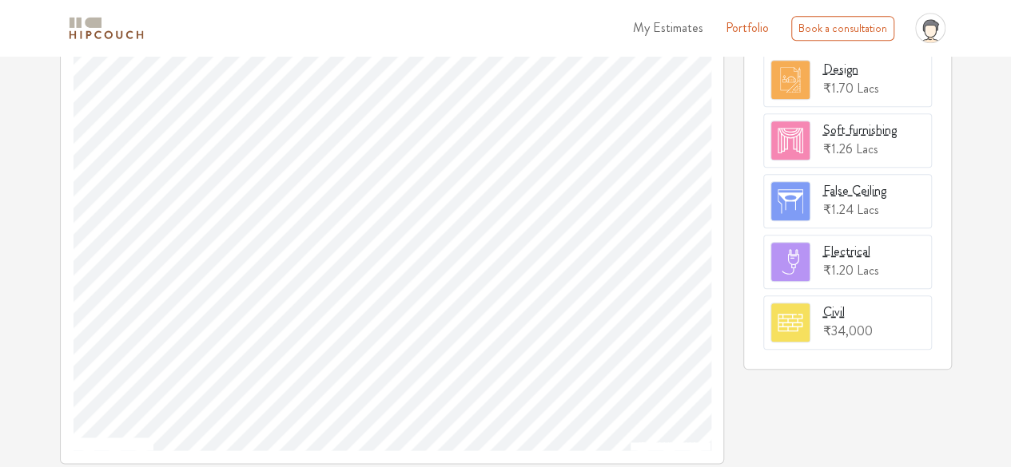
click at [833, 411] on div "Cost by Services Carpentry ₹12.89 Lacs Loose furniture ₹2.95 Lacs Painting ₹1.8…" at bounding box center [847, 141] width 228 height 646
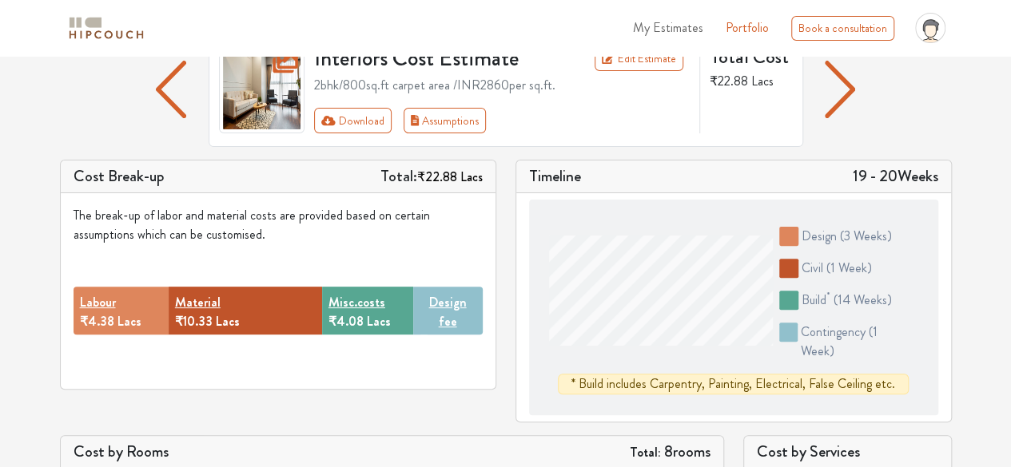
scroll to position [160, 0]
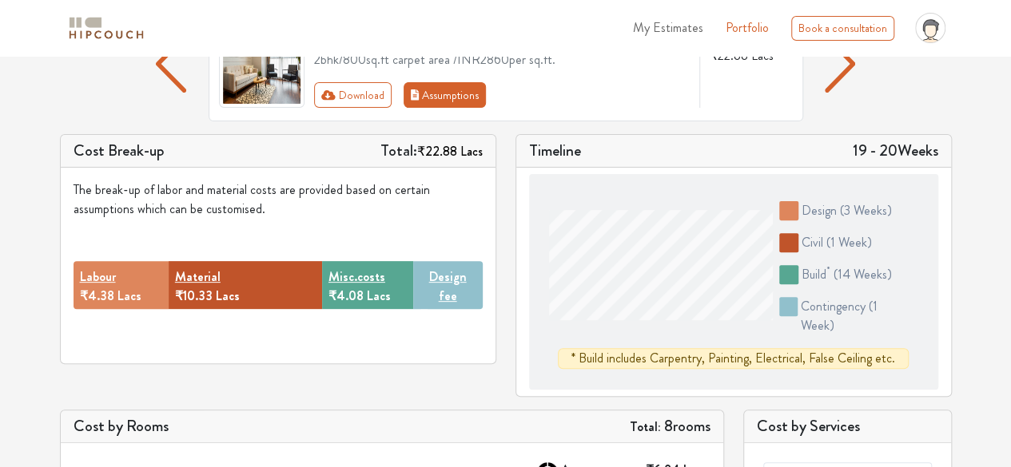
click at [455, 100] on button "Assumptions" at bounding box center [444, 95] width 83 height 26
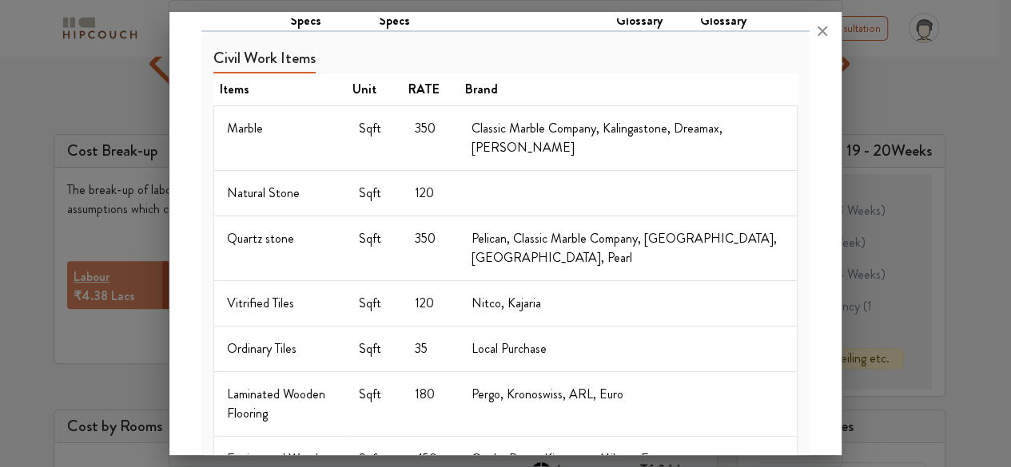
scroll to position [80, 0]
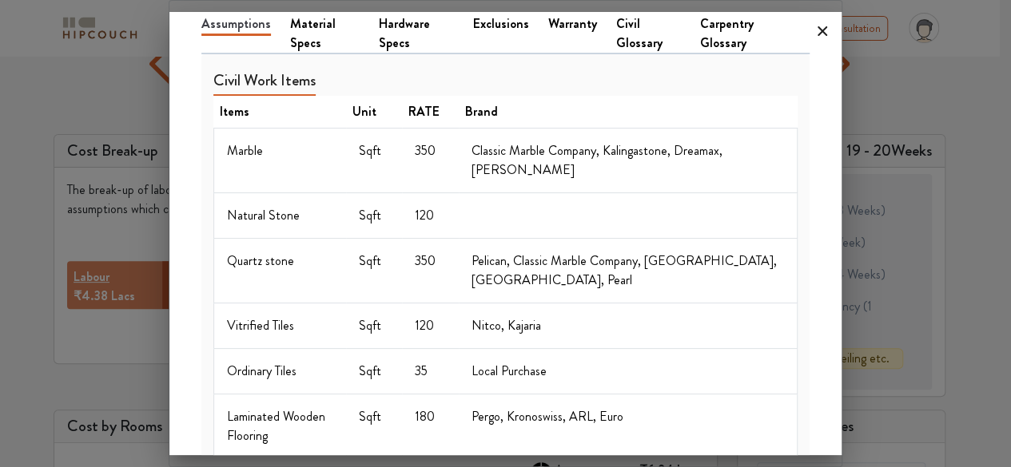
click at [827, 30] on icon at bounding box center [822, 31] width 26 height 26
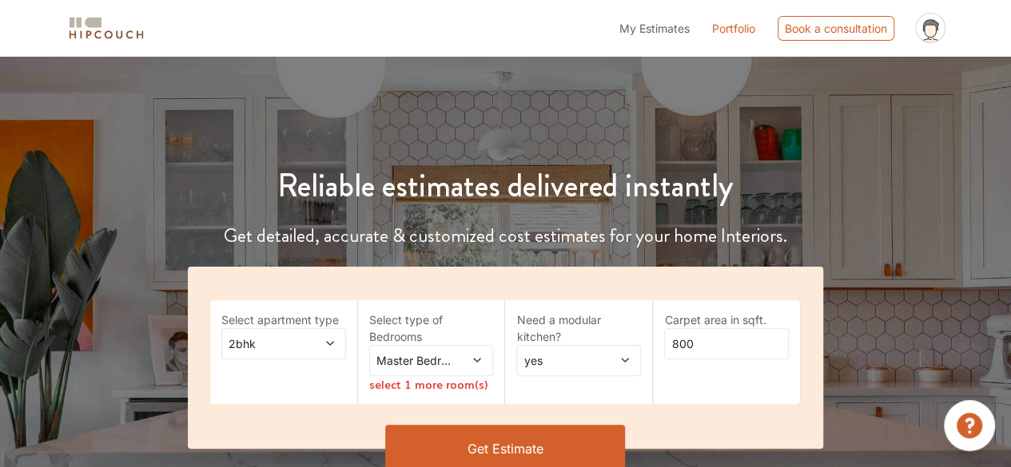
scroll to position [160, 0]
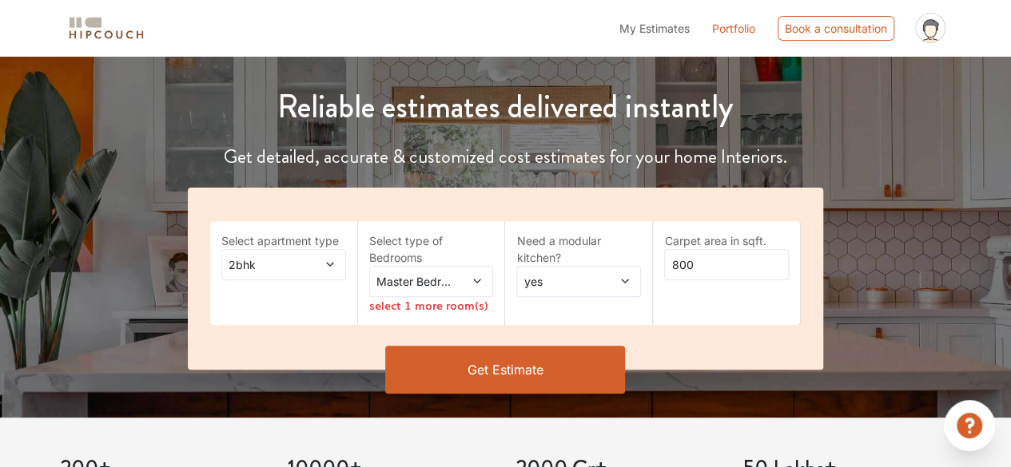
click at [543, 376] on button "Get Estimate" at bounding box center [505, 370] width 240 height 48
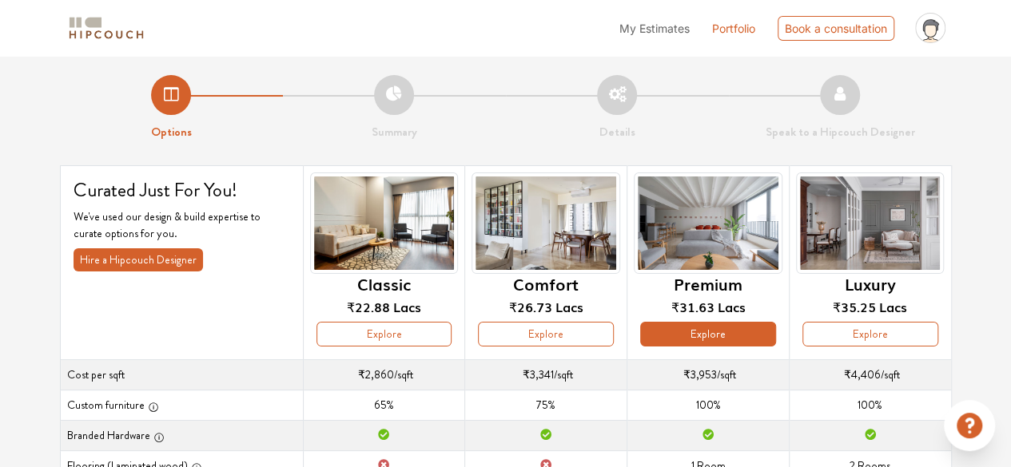
click at [691, 336] on button "Explore" at bounding box center [708, 334] width 136 height 25
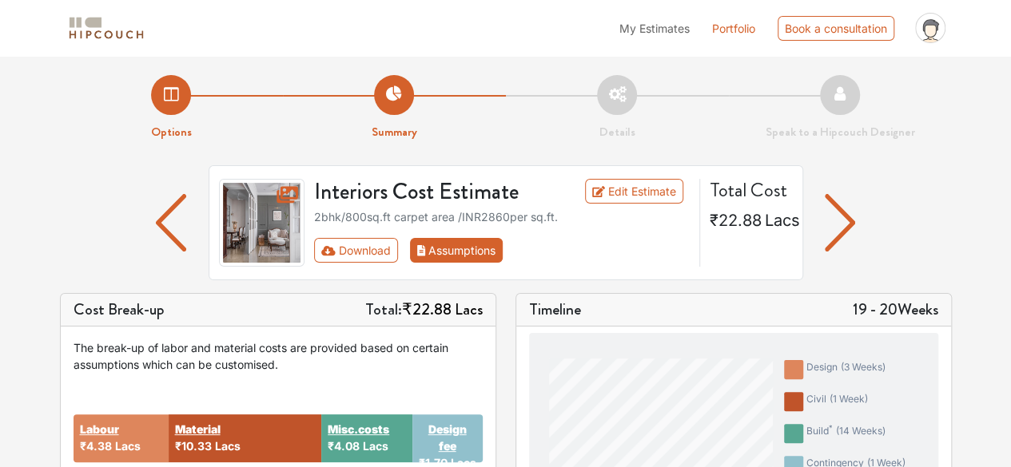
click at [475, 242] on button "Assumptions" at bounding box center [456, 250] width 93 height 25
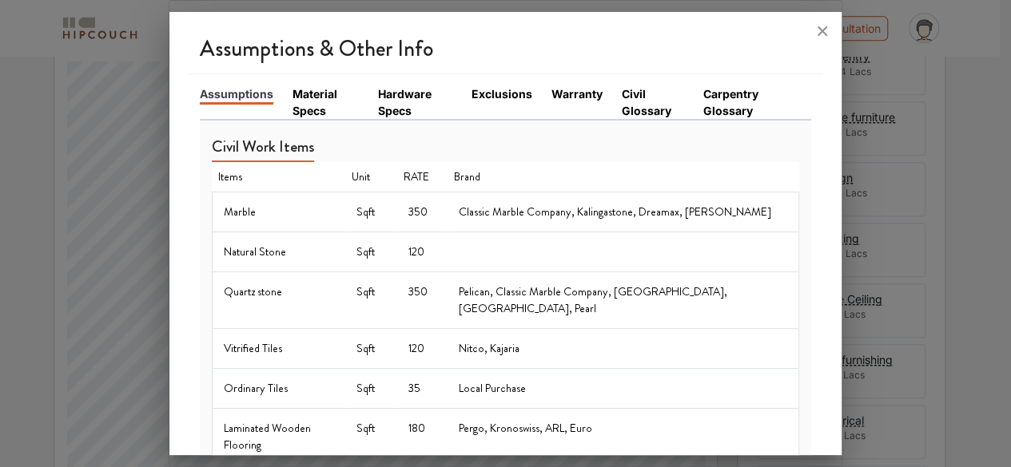
click at [326, 103] on link "Material Specs" at bounding box center [325, 102] width 66 height 34
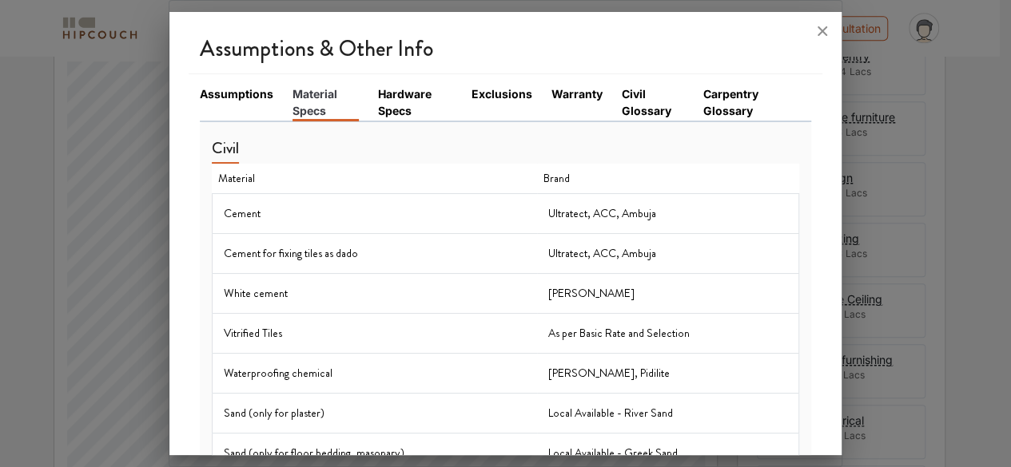
click at [415, 102] on link "Hardware Specs" at bounding box center [415, 102] width 74 height 34
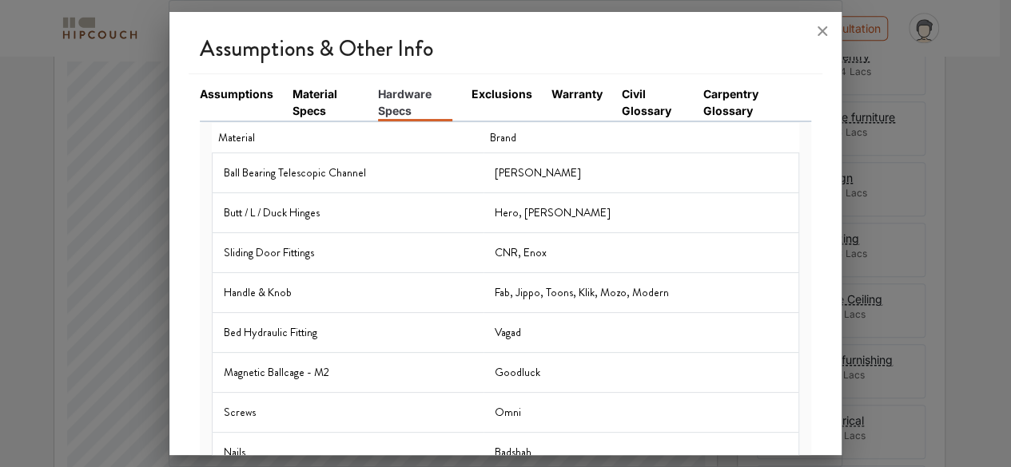
click at [500, 100] on link "Exclusions" at bounding box center [501, 93] width 61 height 17
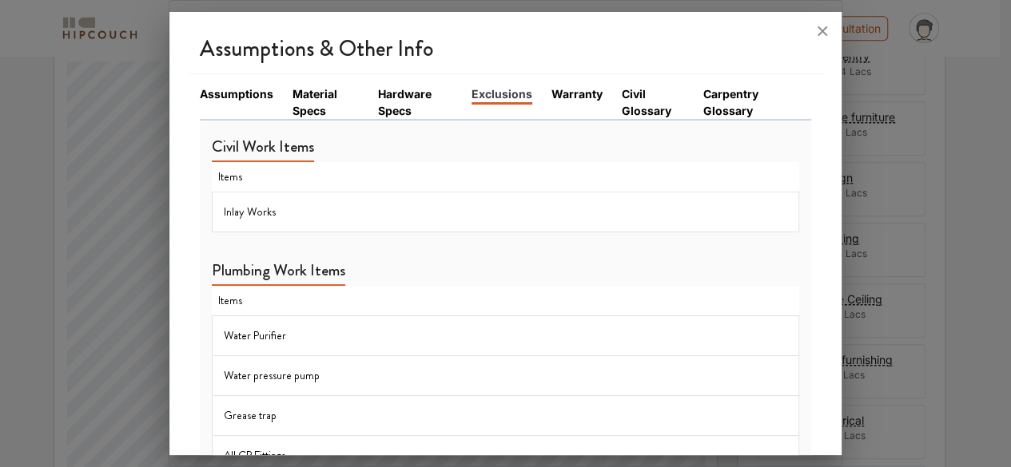
click at [583, 92] on link "Warranty" at bounding box center [576, 93] width 51 height 17
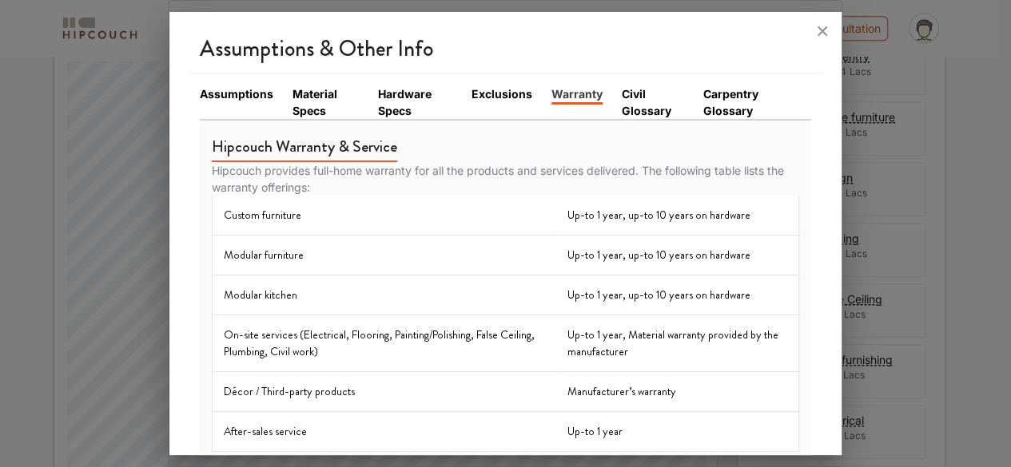
click at [622, 107] on link "Civil Glossary" at bounding box center [653, 102] width 62 height 34
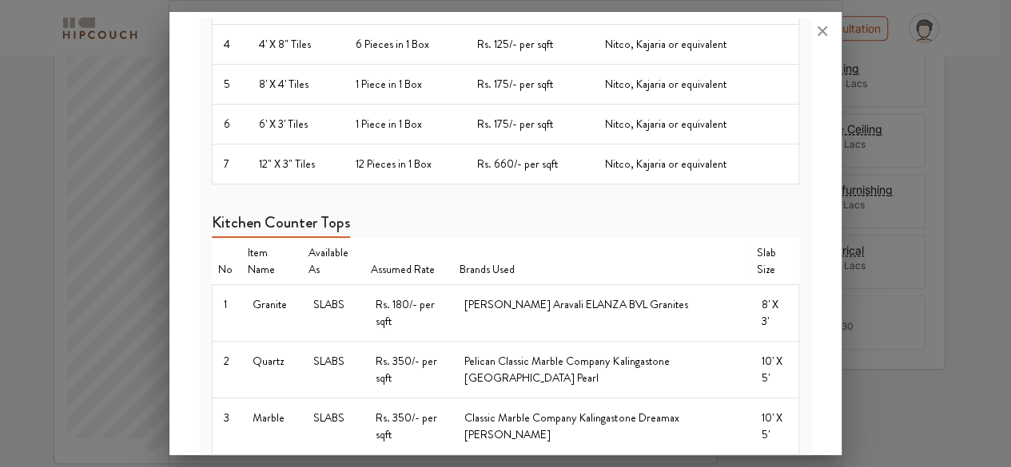
scroll to position [1589, 0]
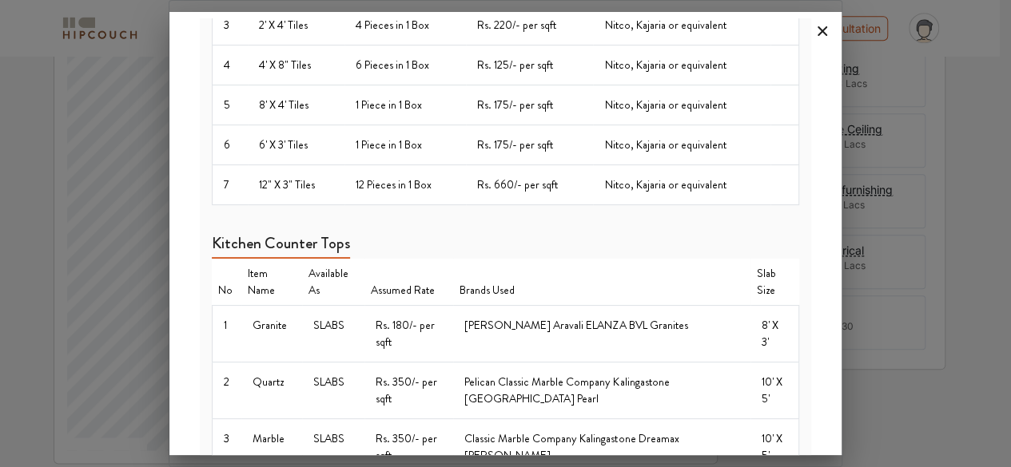
click at [824, 28] on icon at bounding box center [822, 31] width 10 height 10
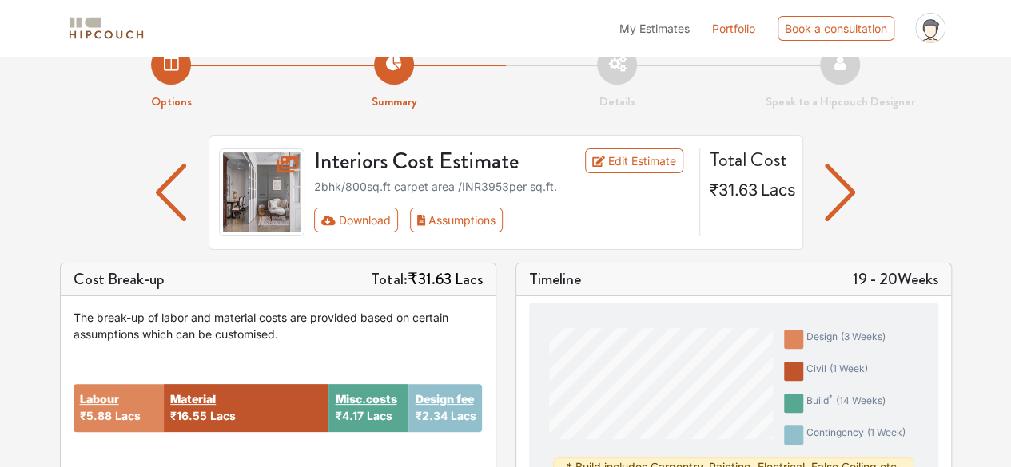
scroll to position [17, 0]
